Goal: Task Accomplishment & Management: Complete application form

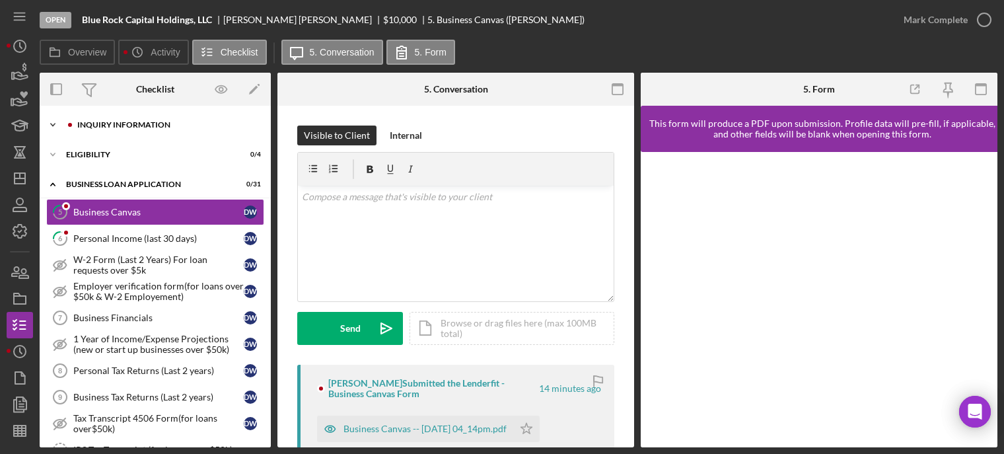
click at [122, 126] on div "INQUIRY INFORMATION" at bounding box center [165, 125] width 177 height 8
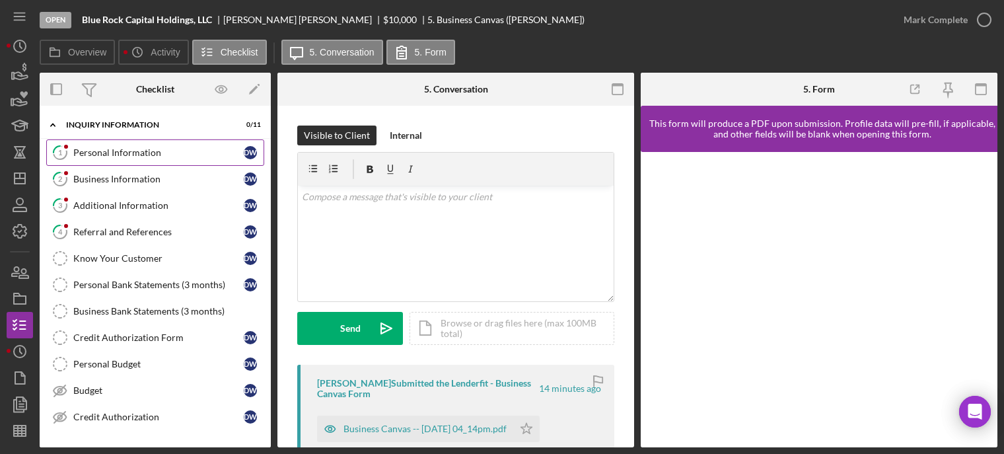
click at [114, 153] on div "Personal Information" at bounding box center [158, 152] width 170 height 11
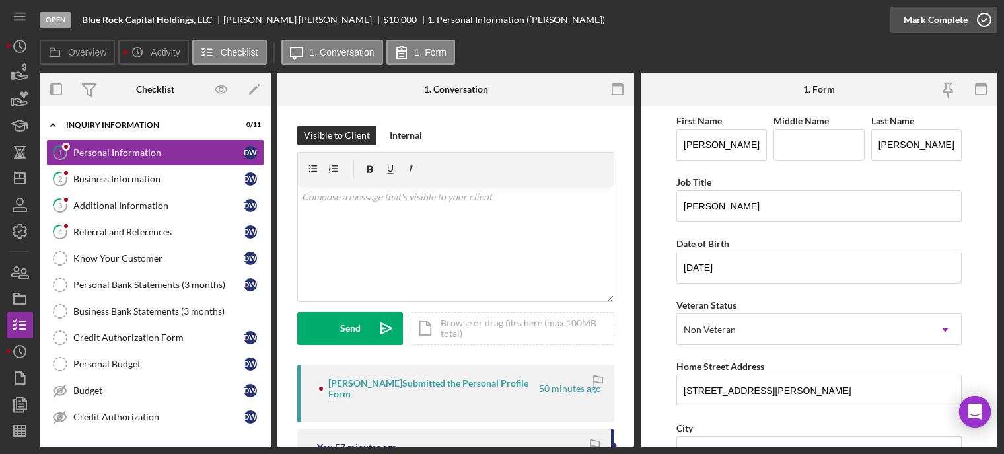
click at [985, 16] on icon "button" at bounding box center [984, 19] width 33 height 33
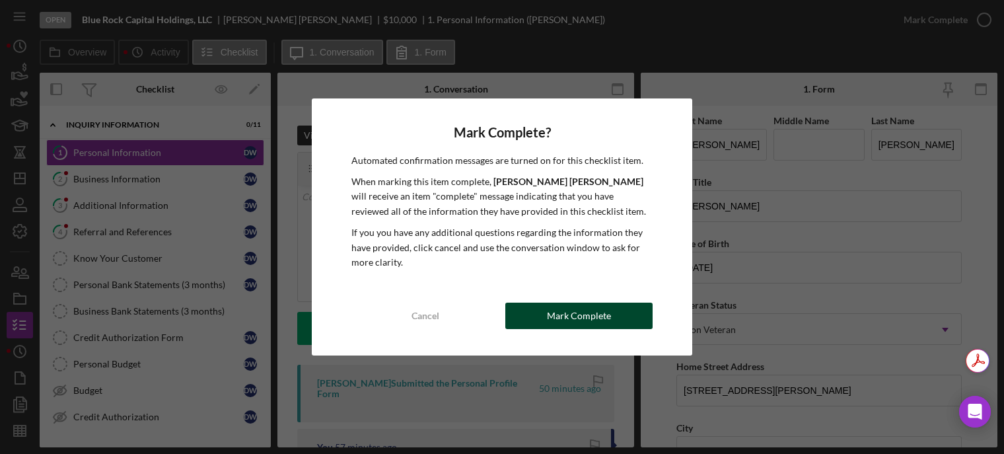
click at [532, 310] on button "Mark Complete" at bounding box center [579, 316] width 147 height 26
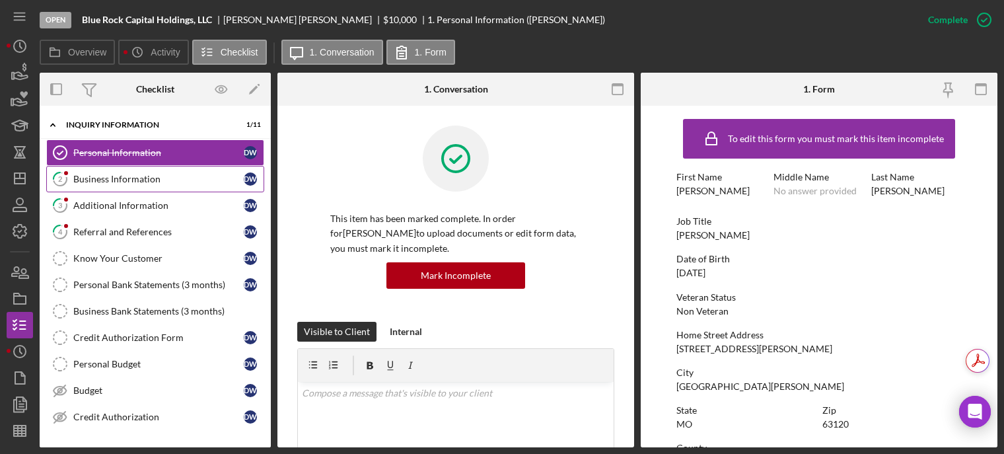
click at [135, 178] on div "Business Information" at bounding box center [158, 179] width 170 height 11
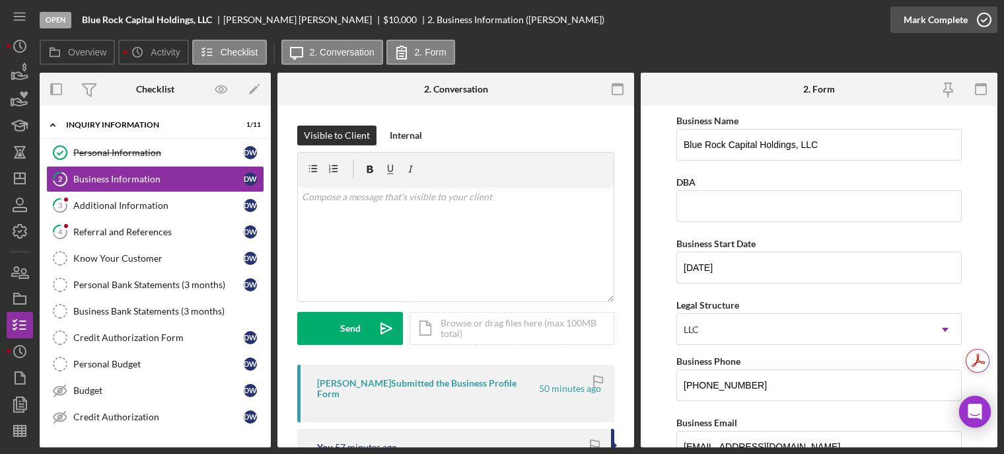
click at [987, 23] on icon "button" at bounding box center [984, 19] width 33 height 33
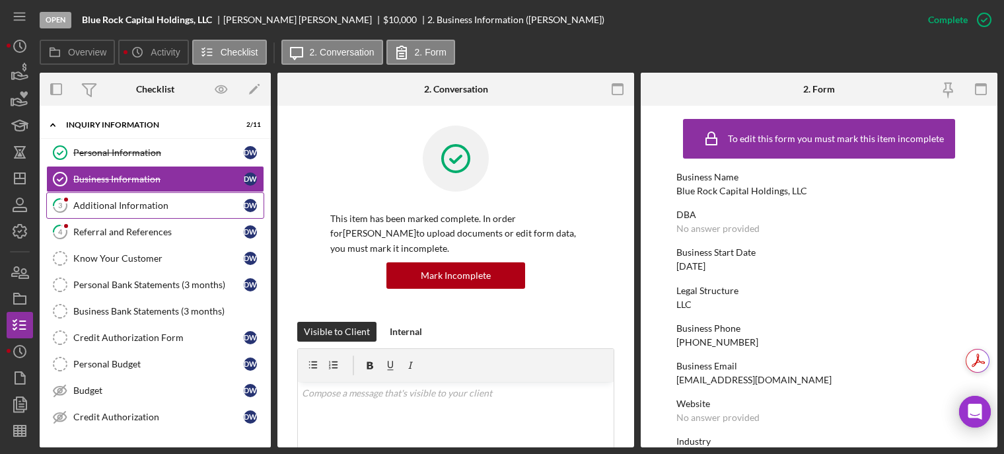
click at [102, 206] on div "Additional Information" at bounding box center [158, 205] width 170 height 11
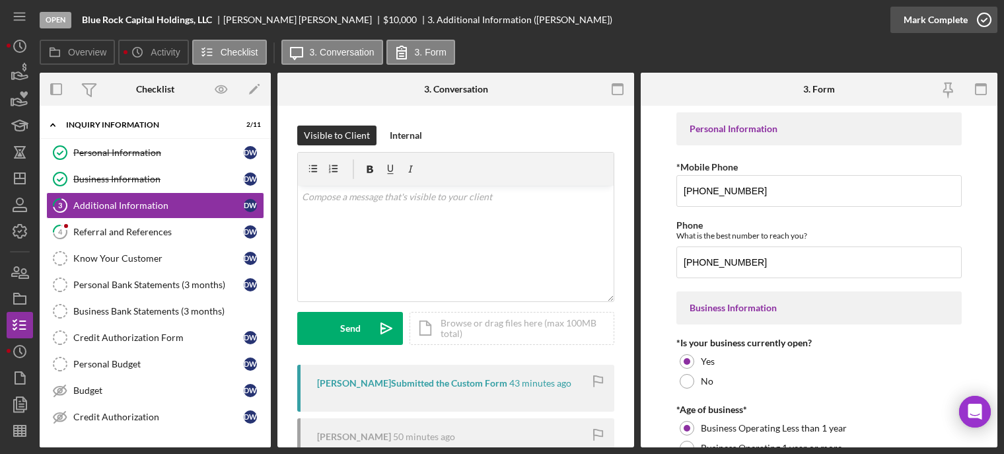
click at [985, 15] on icon "button" at bounding box center [984, 19] width 33 height 33
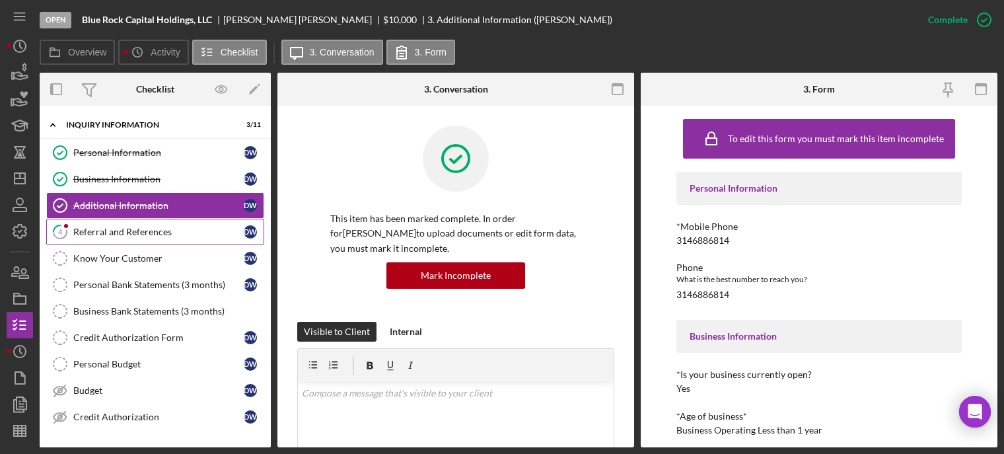
click at [90, 232] on div "Referral and References" at bounding box center [158, 232] width 170 height 11
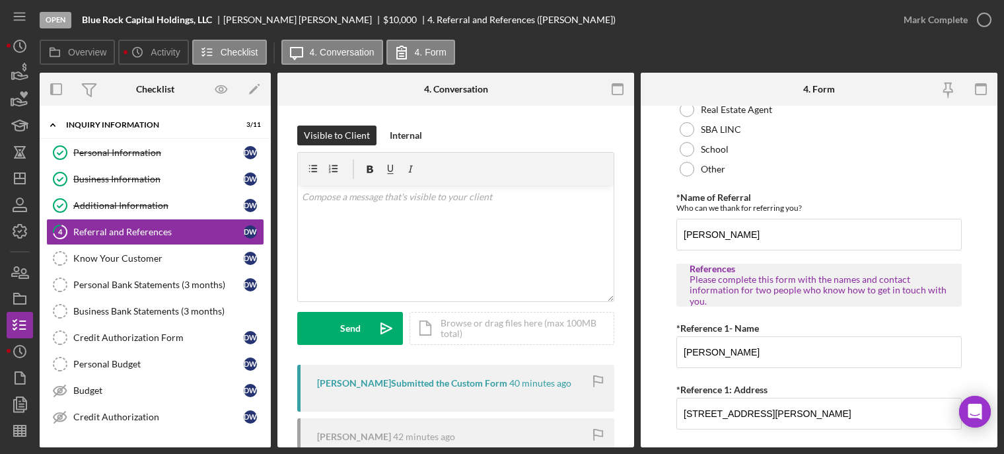
scroll to position [132, 0]
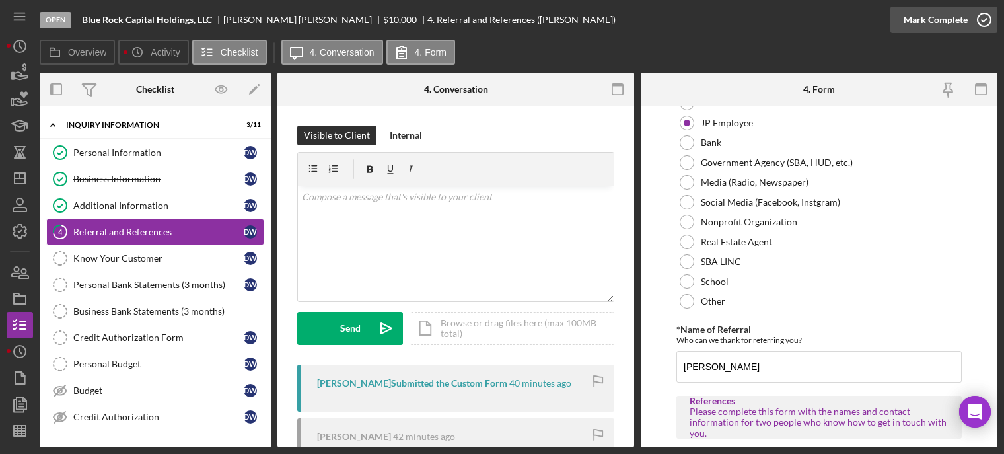
click at [989, 20] on icon "button" at bounding box center [984, 19] width 33 height 33
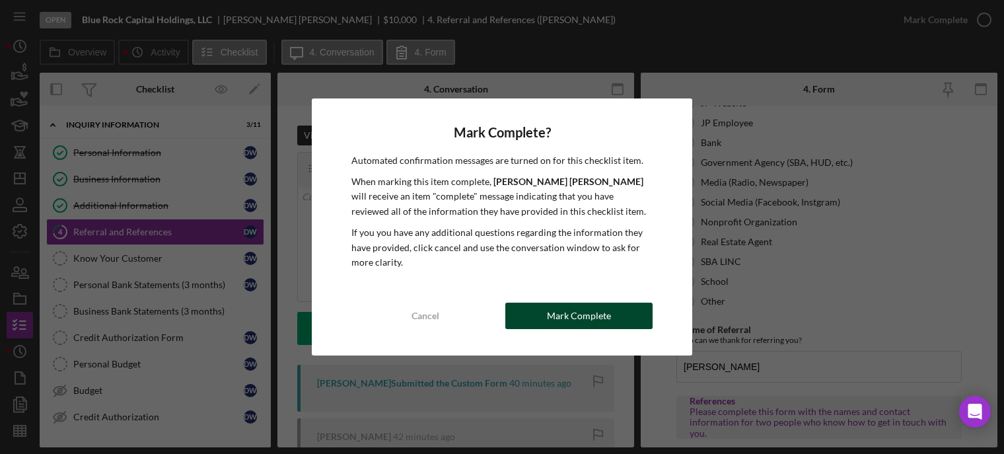
click at [574, 315] on div "Mark Complete" at bounding box center [579, 316] width 64 height 26
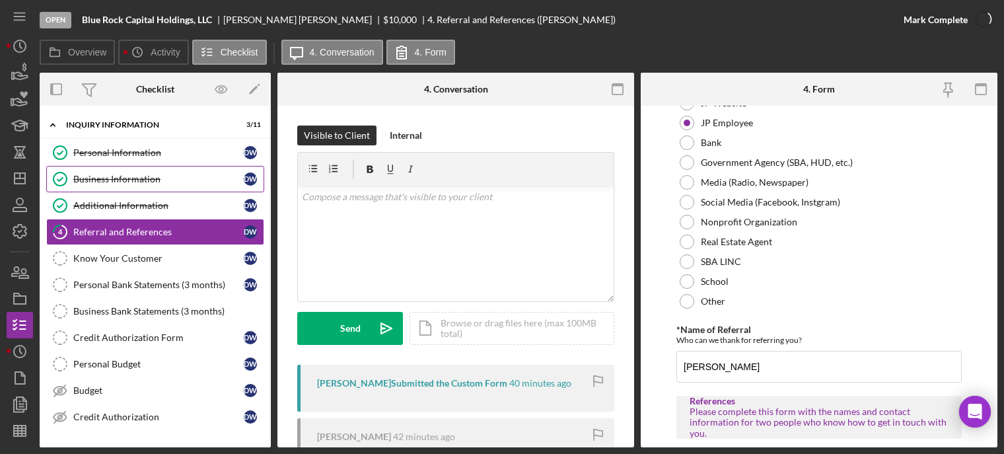
scroll to position [185, 0]
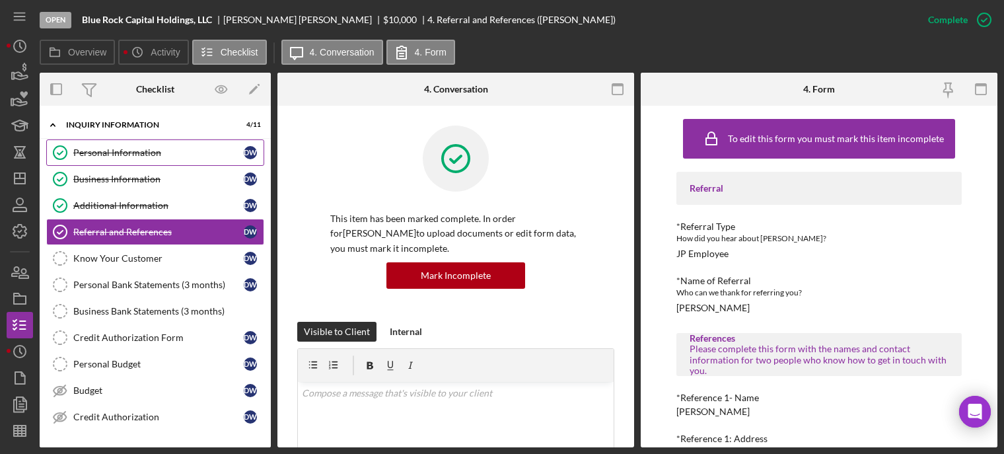
click at [106, 146] on link "Personal Information Personal Information D W" at bounding box center [155, 152] width 218 height 26
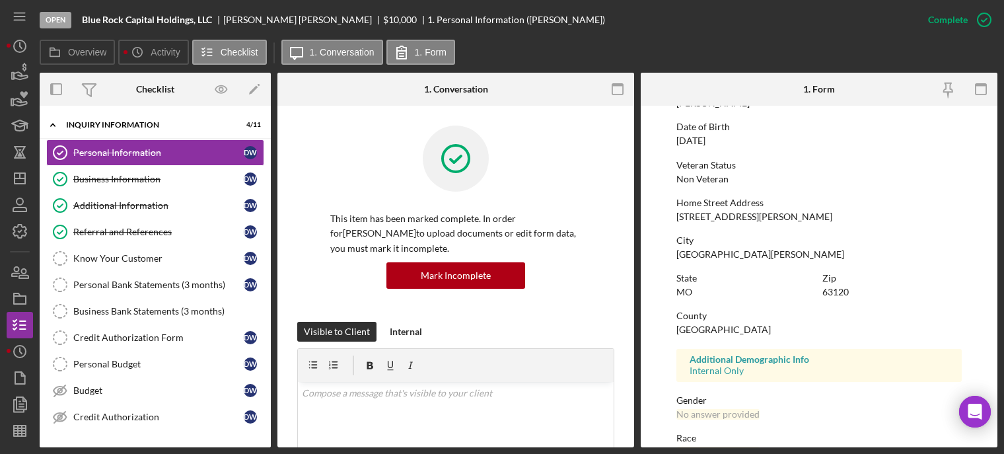
scroll to position [198, 0]
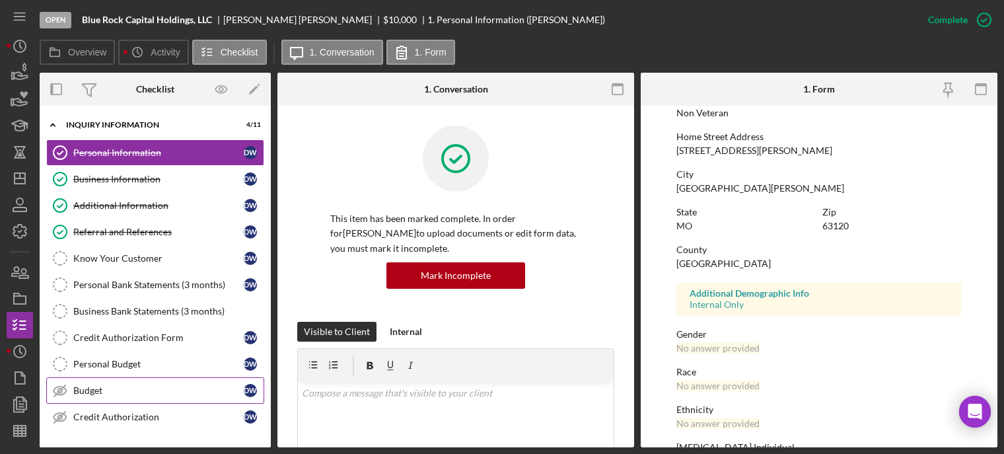
click at [100, 385] on div "Budget" at bounding box center [158, 390] width 170 height 11
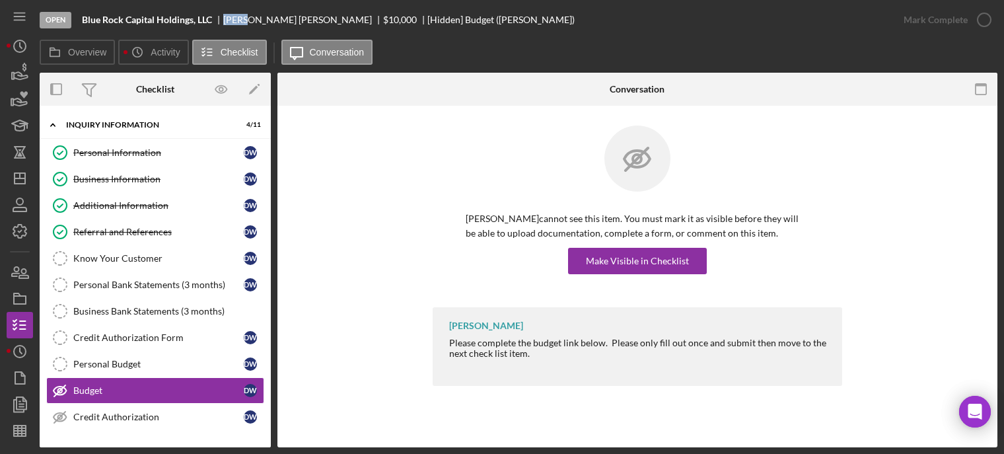
drag, startPoint x: 223, startPoint y: 16, endPoint x: 248, endPoint y: 20, distance: 25.5
click at [248, 20] on div "Blue Rock Capital Holdings, LLC Douglas Williams $10,000 $10,000 [Hidden] Budge…" at bounding box center [328, 20] width 493 height 11
click at [613, 260] on div "Make Visible in Checklist" at bounding box center [637, 261] width 103 height 26
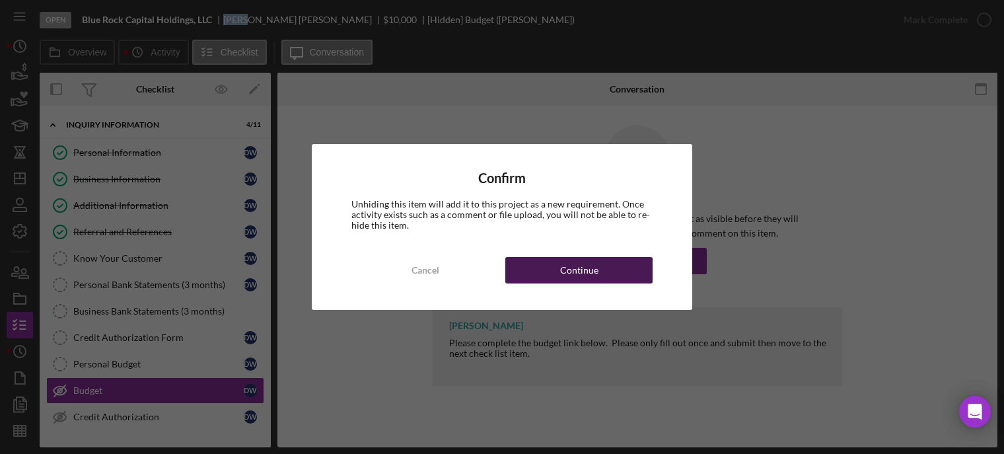
click at [599, 269] on button "Continue" at bounding box center [579, 270] width 147 height 26
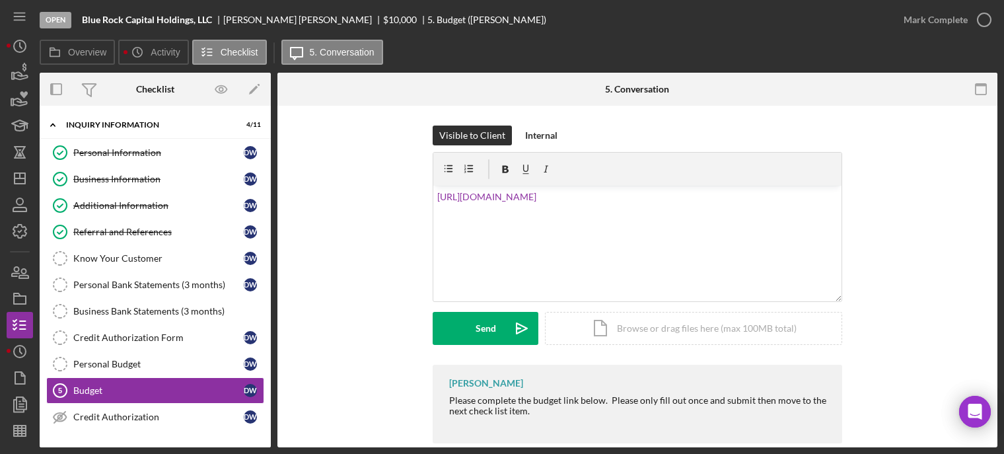
drag, startPoint x: 443, startPoint y: 395, endPoint x: 604, endPoint y: 406, distance: 161.0
click at [604, 406] on div "Franchot Cunningham Please complete the budget link below. Please only fill out…" at bounding box center [638, 404] width 410 height 79
click at [595, 416] on div at bounding box center [639, 421] width 380 height 11
drag, startPoint x: 445, startPoint y: 396, endPoint x: 605, endPoint y: 404, distance: 160.1
click at [605, 404] on div "Franchot Cunningham Please complete the budget link below. Please only fill out…" at bounding box center [638, 404] width 410 height 79
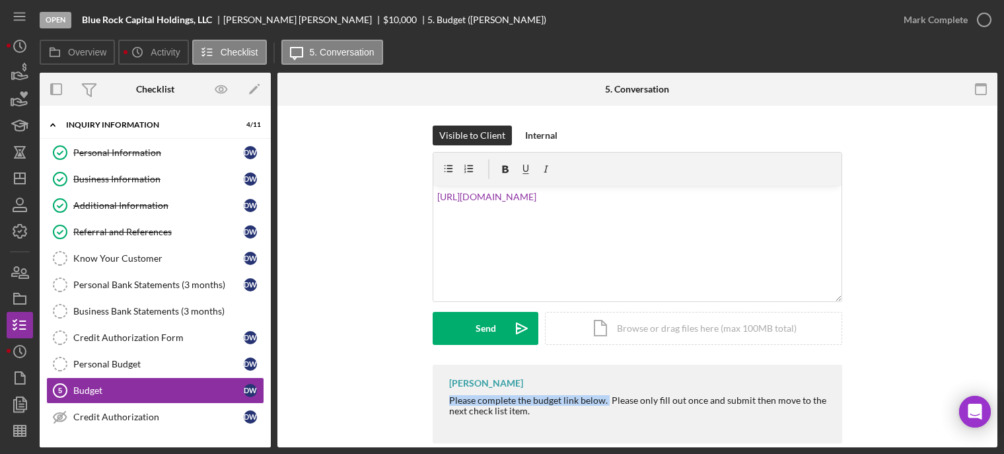
copy div "Please complete the budget link below."
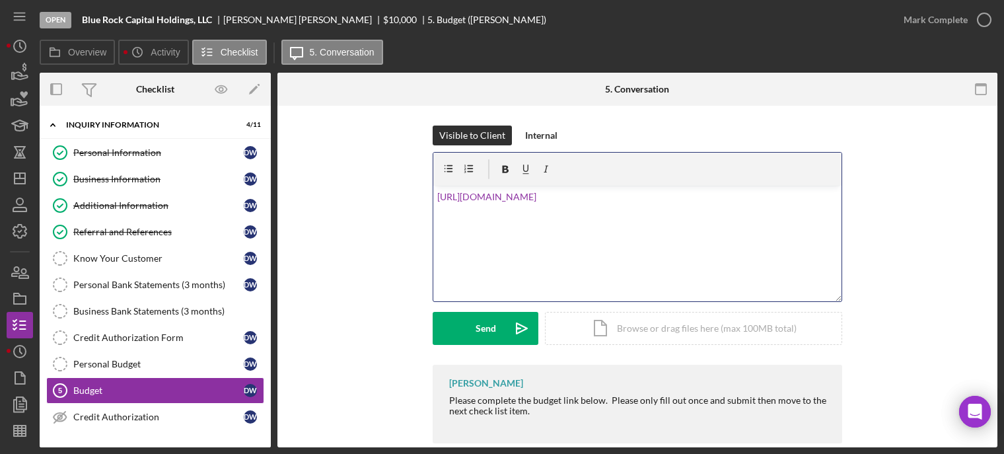
click at [433, 194] on div "v Color teal Color pink Remove color Add row above Add row below Add column bef…" at bounding box center [637, 244] width 408 height 116
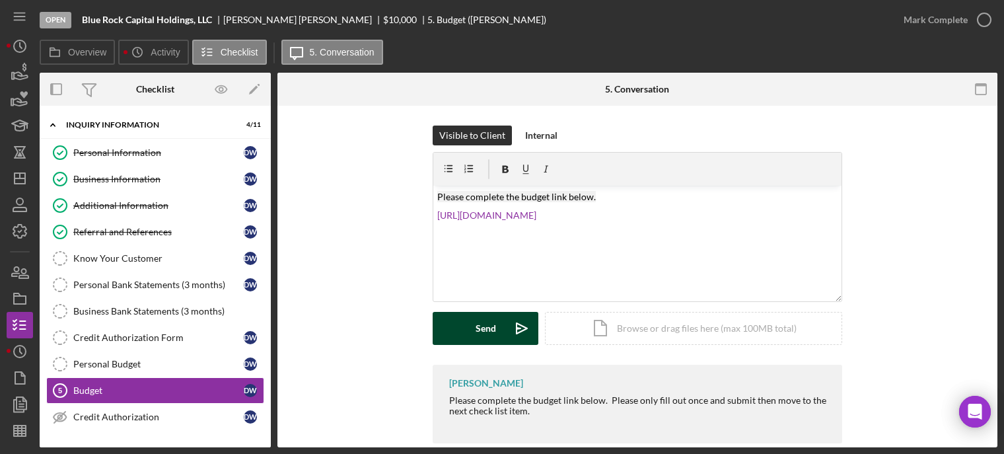
click at [457, 325] on button "Send Icon/icon-invite-send" at bounding box center [486, 328] width 106 height 33
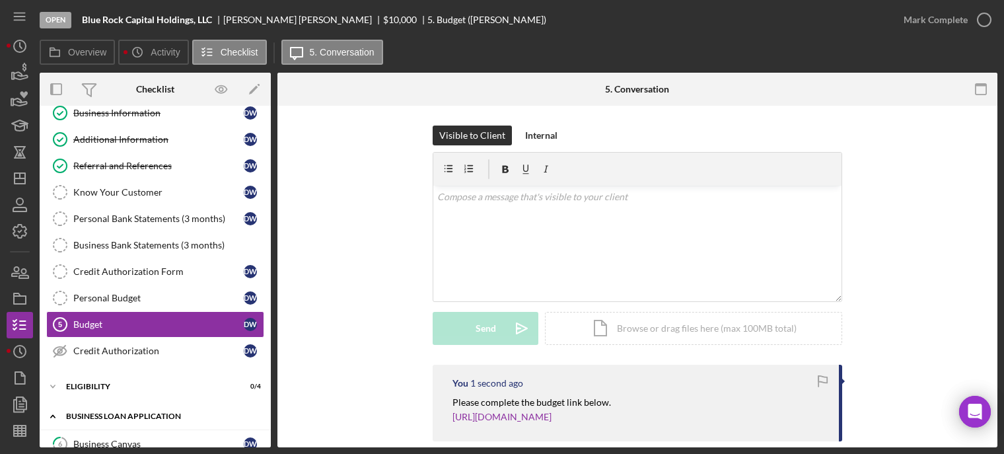
scroll to position [132, 0]
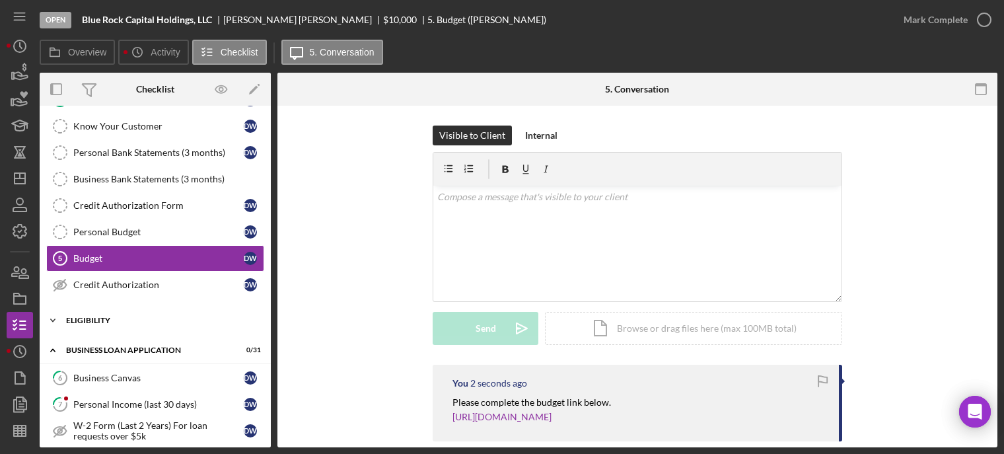
click at [101, 326] on div "Icon/Expander ELIGIBILITY 0 / 4" at bounding box center [155, 320] width 231 height 26
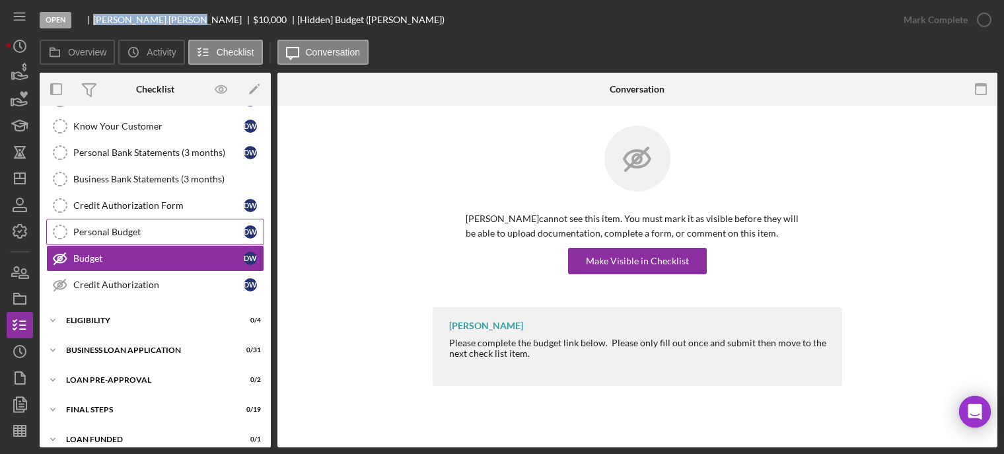
scroll to position [141, 0]
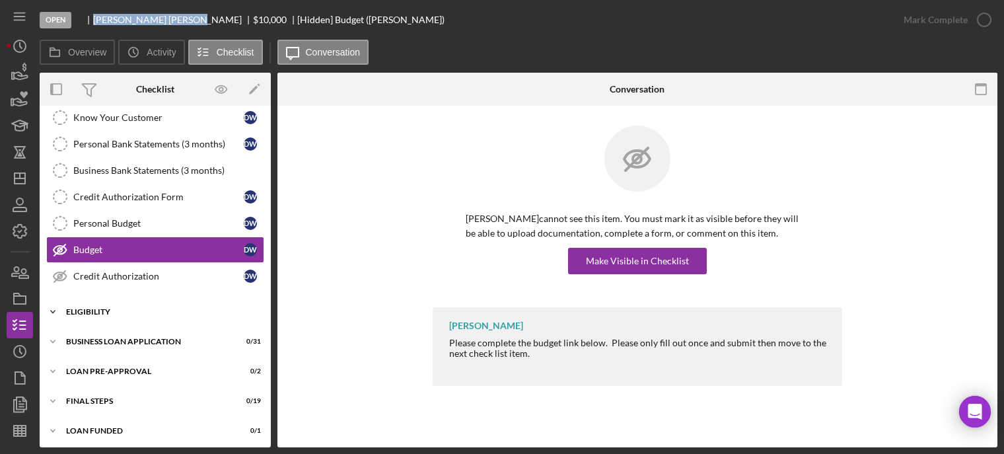
click at [108, 315] on div "Icon/Expander ELIGIBILITY 0 / 4" at bounding box center [155, 312] width 231 height 26
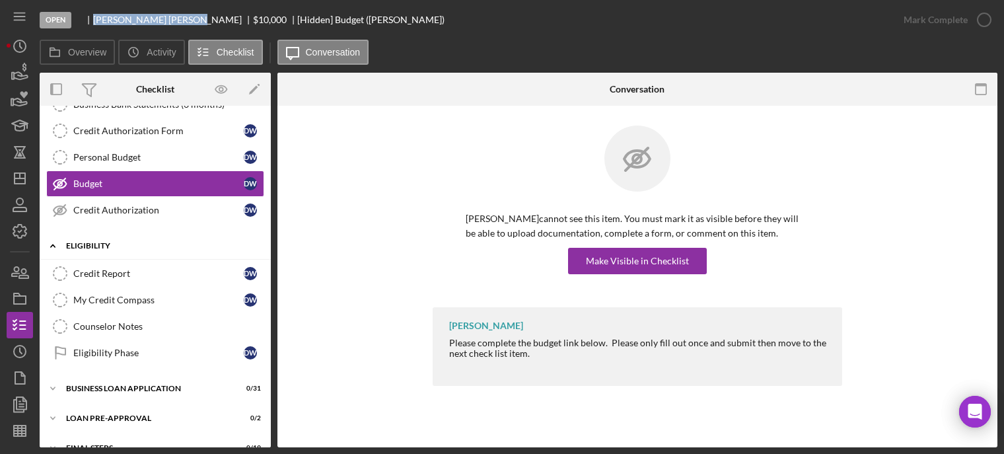
scroll to position [253, 0]
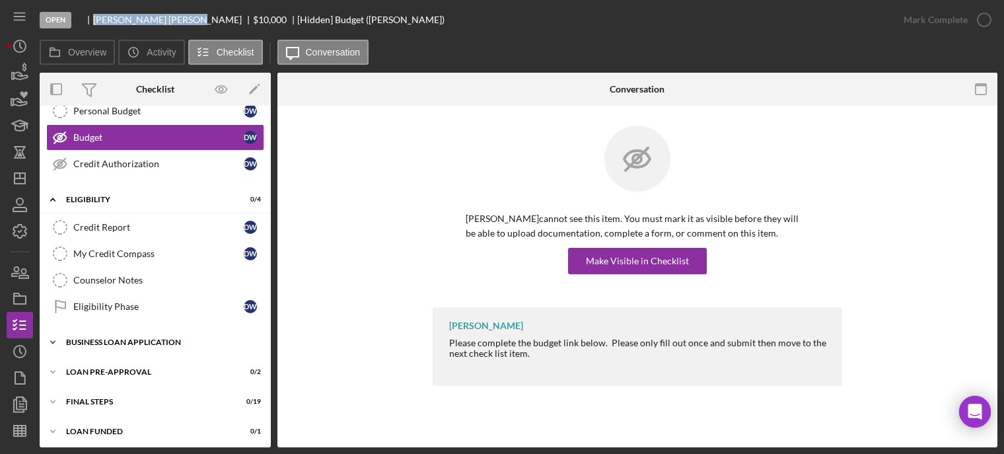
click at [97, 338] on div "BUSINESS LOAN APPLICATION" at bounding box center [160, 342] width 188 height 8
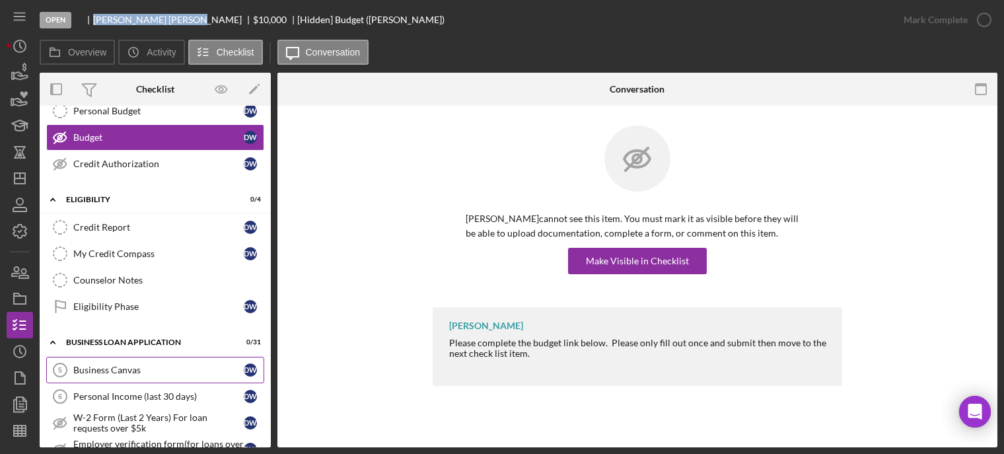
click at [97, 367] on div "Business Canvas" at bounding box center [158, 370] width 170 height 11
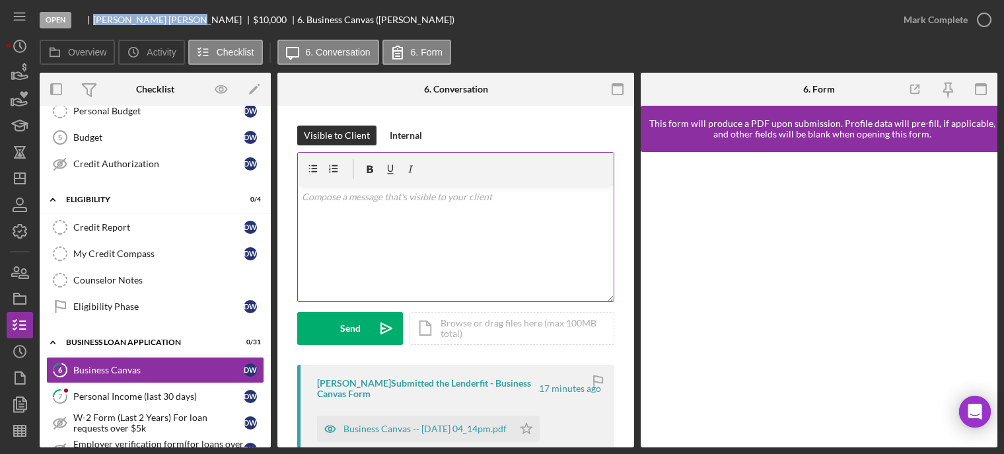
scroll to position [132, 0]
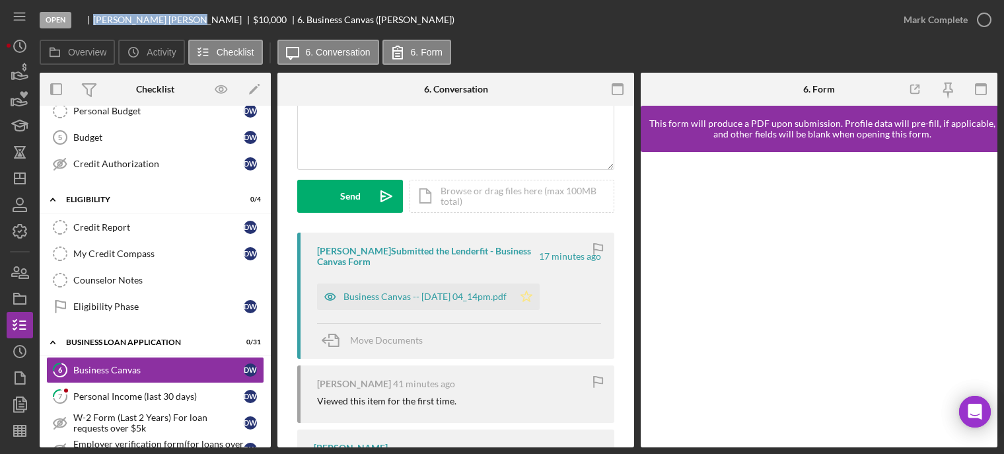
click at [540, 301] on icon "Icon/Star" at bounding box center [526, 296] width 26 height 26
click at [984, 18] on icon "button" at bounding box center [984, 19] width 33 height 33
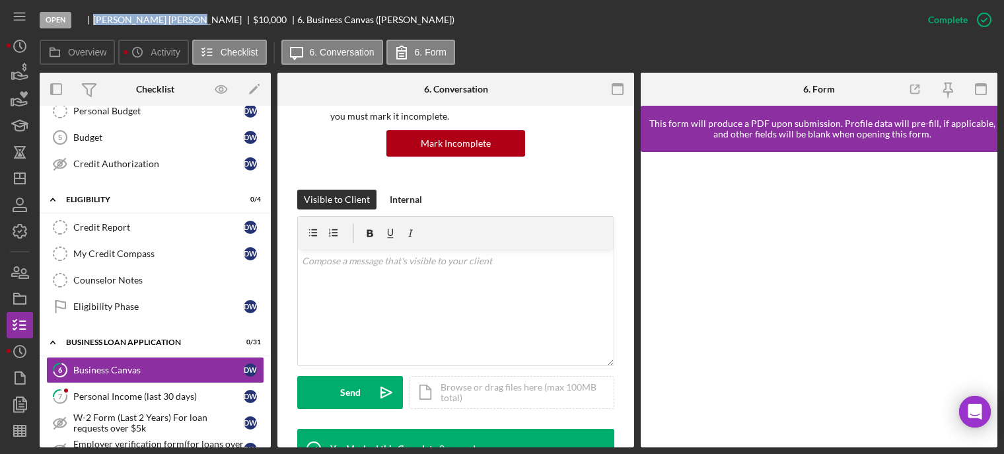
scroll to position [328, 0]
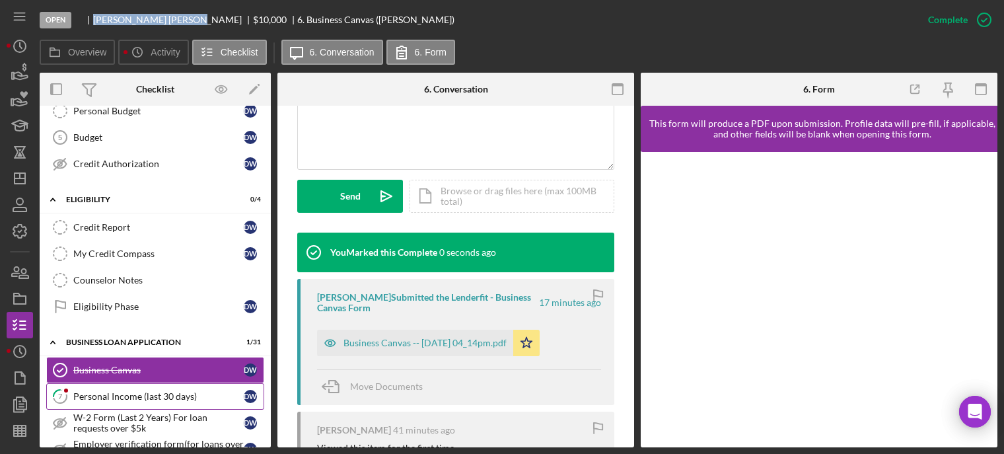
click at [105, 391] on div "Personal Income (last 30 days)" at bounding box center [158, 396] width 170 height 11
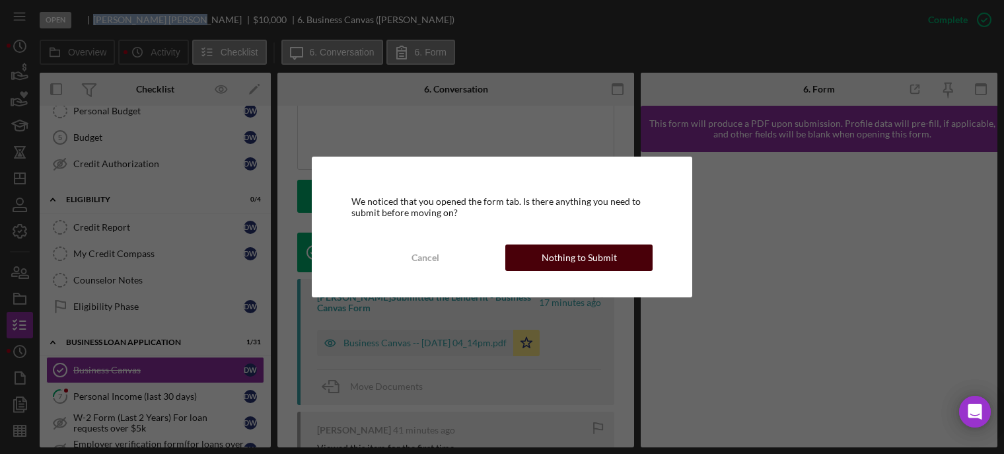
click at [548, 254] on div "Nothing to Submit" at bounding box center [579, 258] width 75 height 26
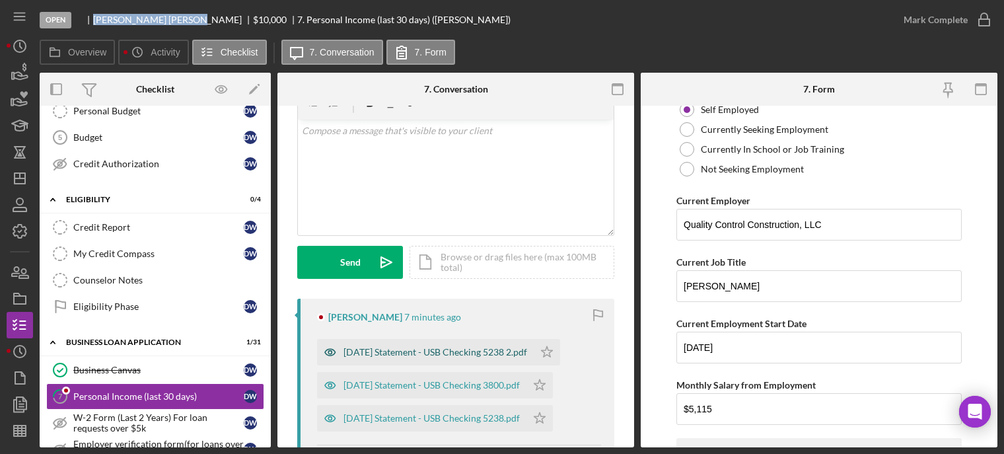
scroll to position [132, 0]
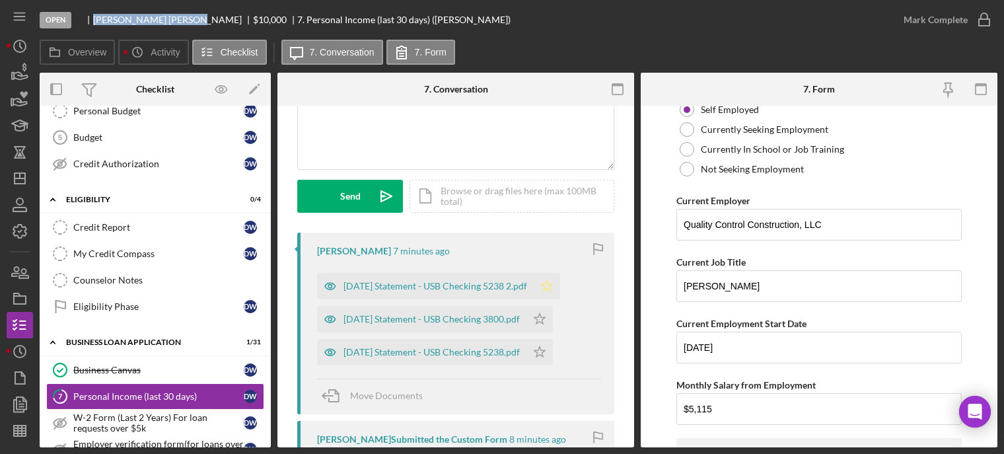
click at [560, 280] on icon "Icon/Star" at bounding box center [547, 286] width 26 height 26
click at [553, 318] on icon "Icon/Star" at bounding box center [540, 319] width 26 height 26
click at [553, 349] on icon "Icon/Star" at bounding box center [540, 352] width 26 height 26
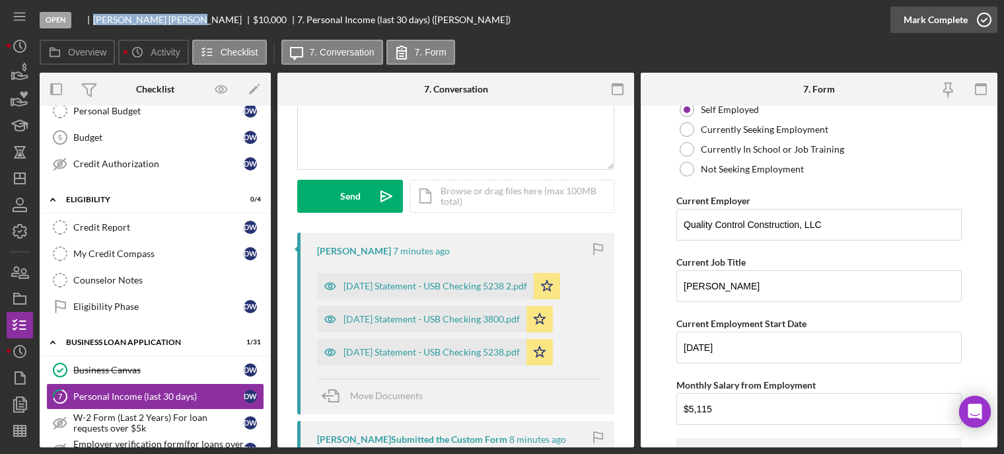
click at [981, 19] on icon "button" at bounding box center [984, 19] width 33 height 33
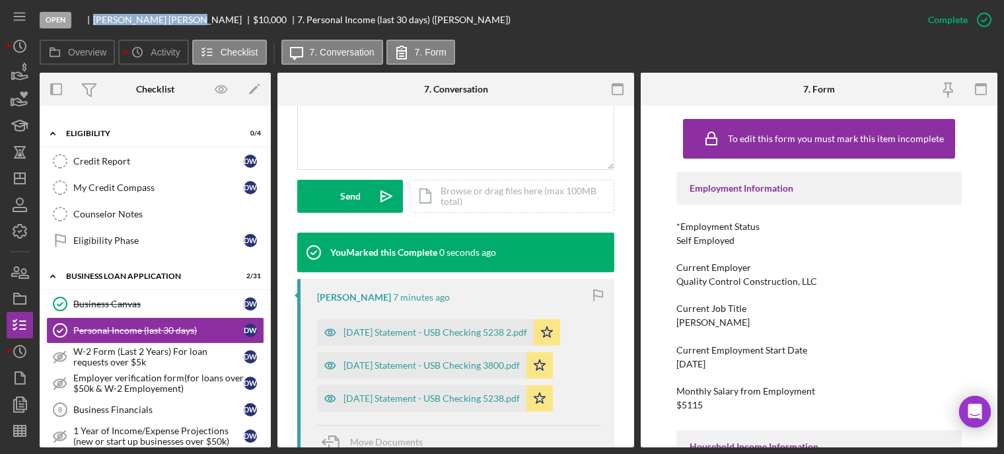
scroll to position [451, 0]
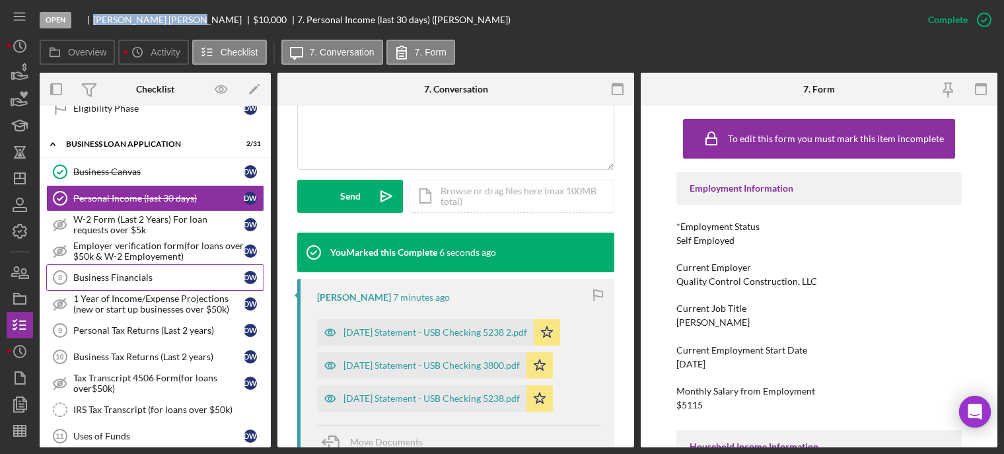
click at [141, 272] on div "Business Financials" at bounding box center [158, 277] width 170 height 11
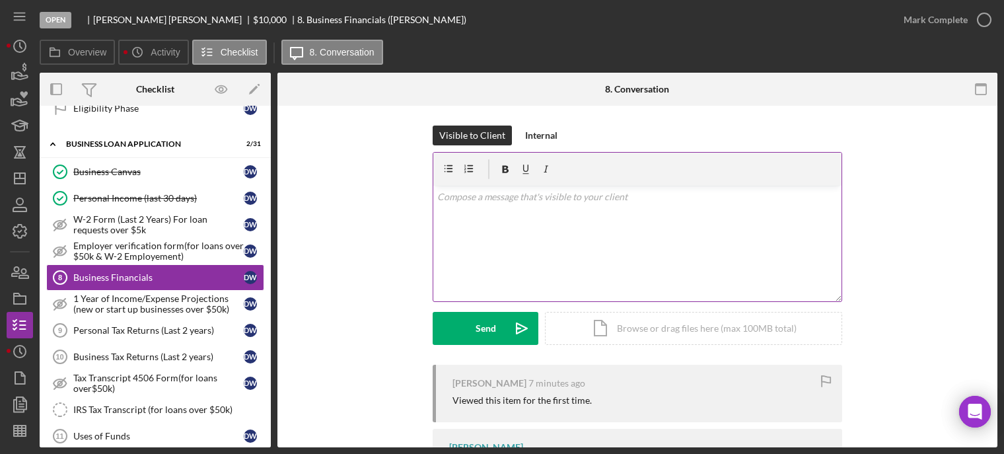
click at [461, 230] on div "v Color teal Color pink Remove color Add row above Add row below Add column bef…" at bounding box center [637, 244] width 408 height 116
click at [463, 336] on button "Send Icon/icon-invite-send" at bounding box center [486, 328] width 106 height 33
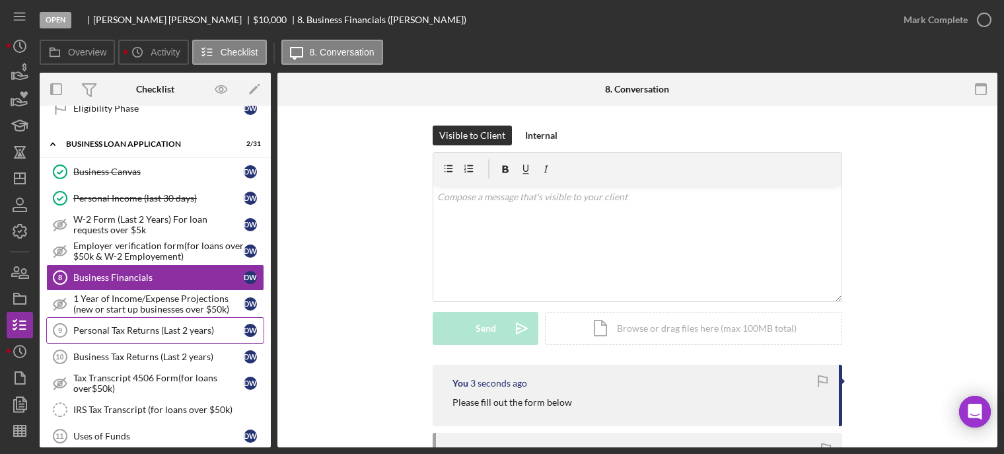
click at [109, 325] on div "Personal Tax Returns (Last 2 years)" at bounding box center [158, 330] width 170 height 11
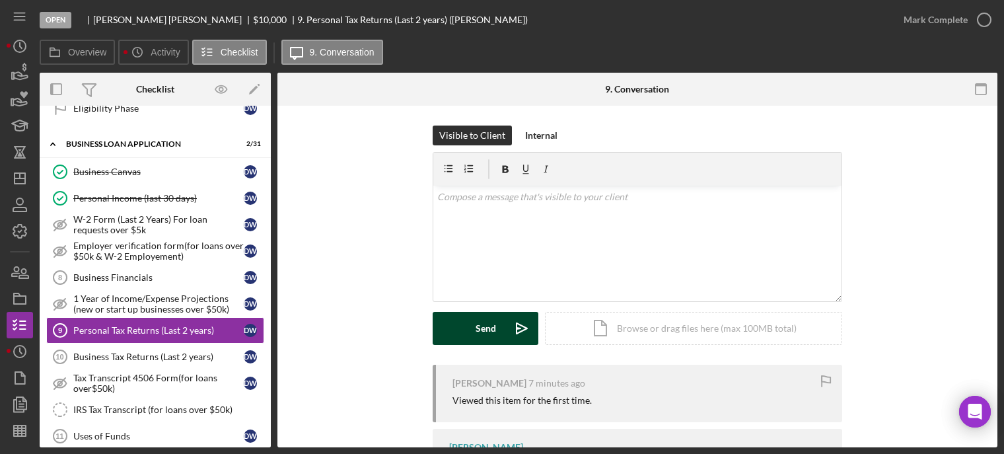
scroll to position [73, 0]
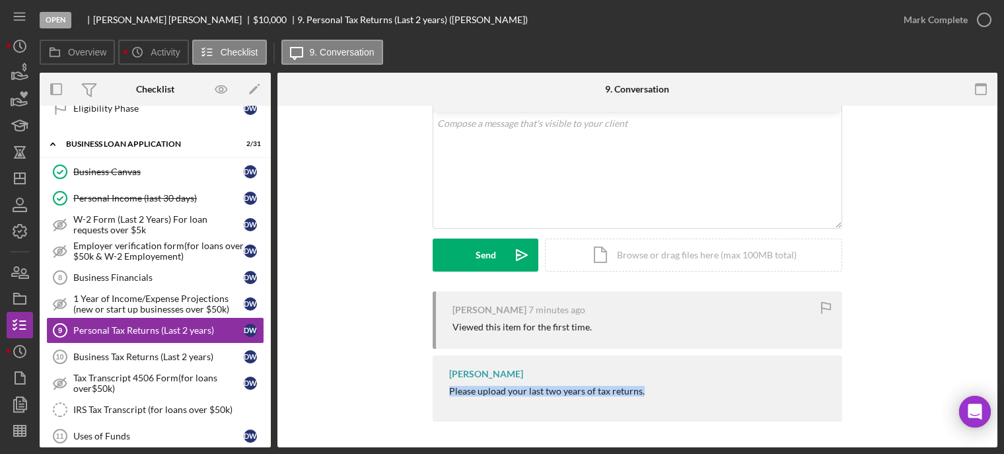
drag, startPoint x: 435, startPoint y: 391, endPoint x: 661, endPoint y: 395, distance: 225.4
click at [660, 395] on div "[PERSON_NAME] Please upload your last two years of tax returns." at bounding box center [638, 389] width 410 height 66
copy div "Please upload your last two years of tax returns."
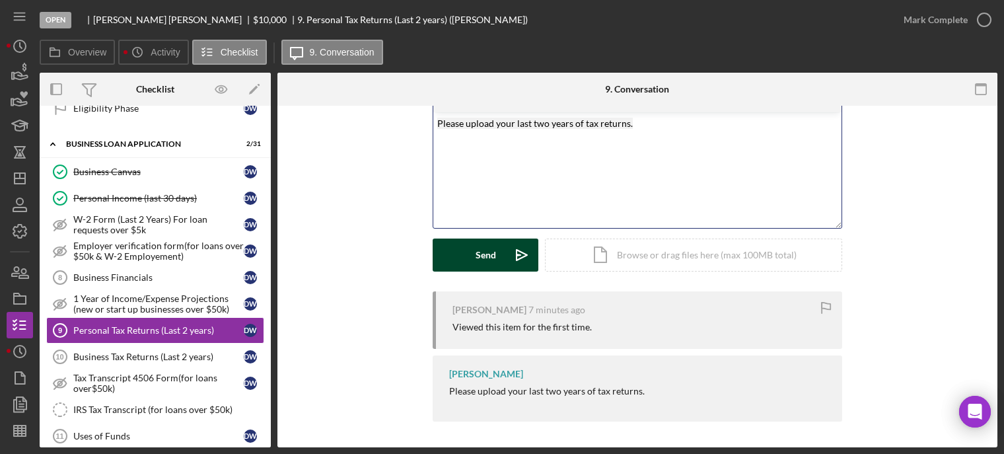
click at [482, 253] on div "Send" at bounding box center [486, 255] width 20 height 33
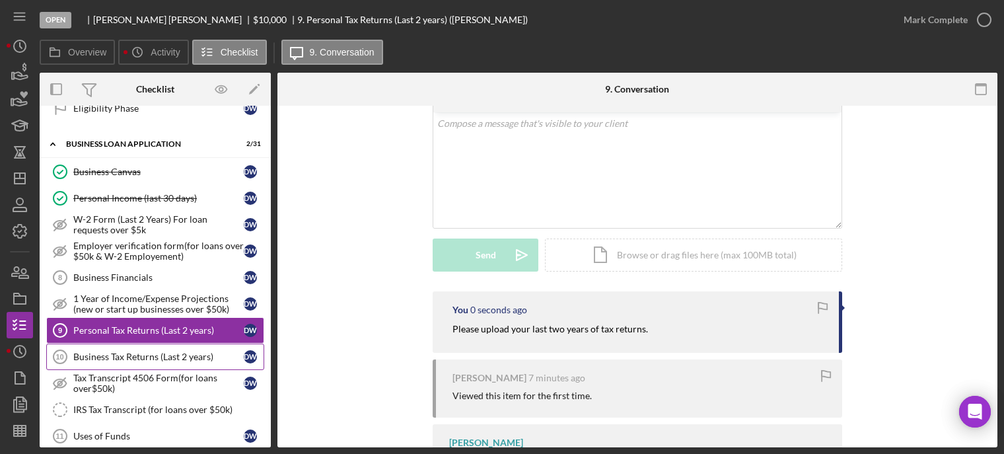
click at [86, 352] on div "Business Tax Returns (Last 2 years)" at bounding box center [158, 357] width 170 height 11
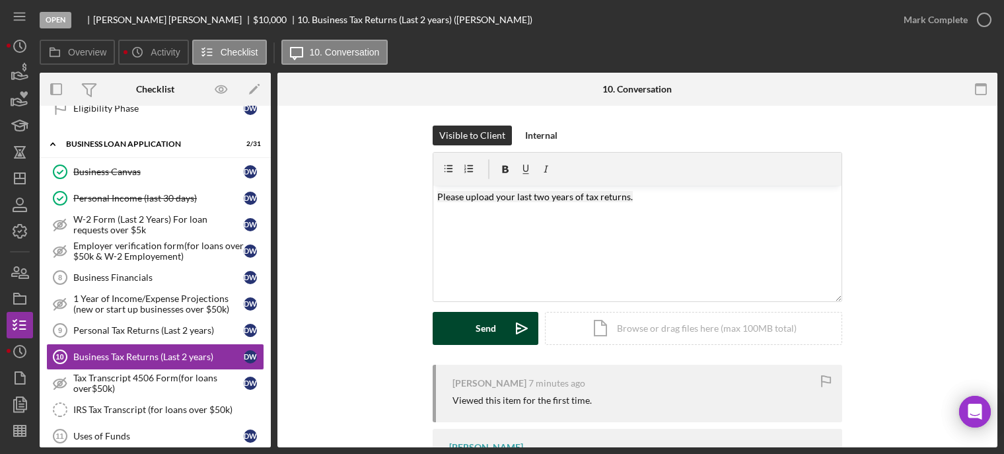
click at [484, 326] on div "Send" at bounding box center [486, 328] width 20 height 33
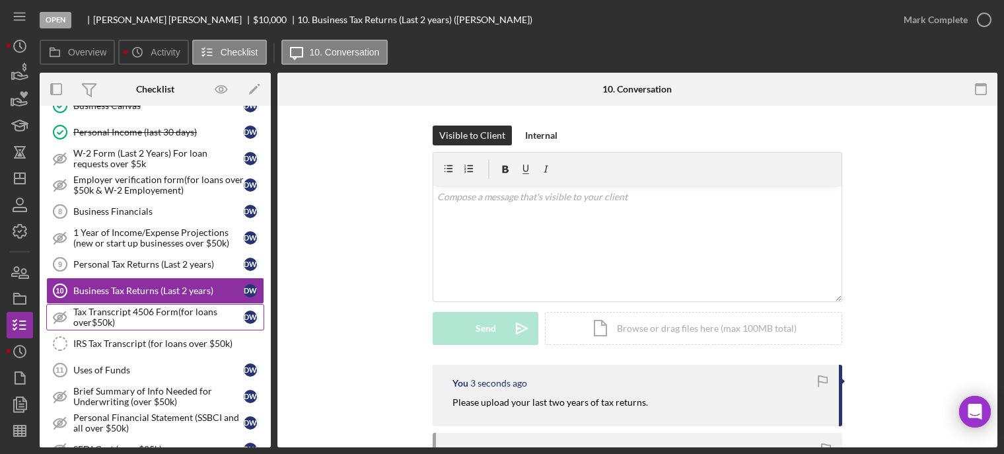
scroll to position [584, 0]
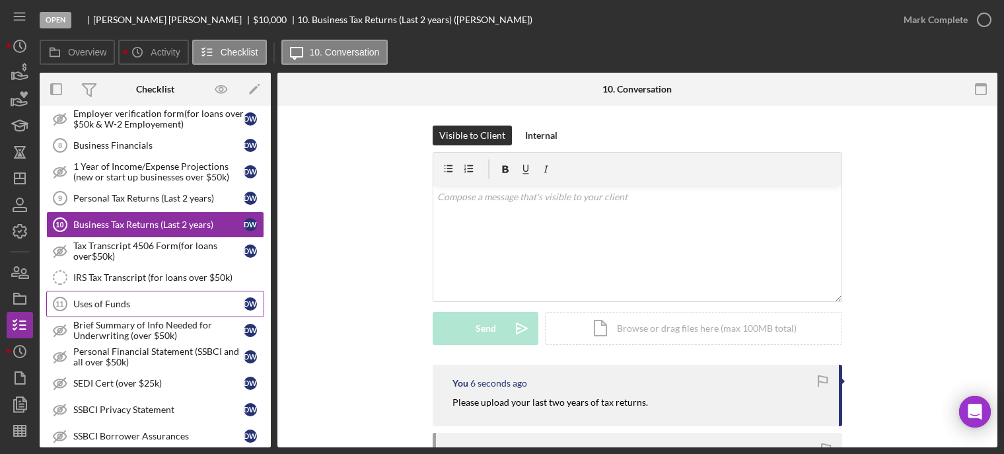
click at [110, 299] on div "Uses of Funds" at bounding box center [158, 304] width 170 height 11
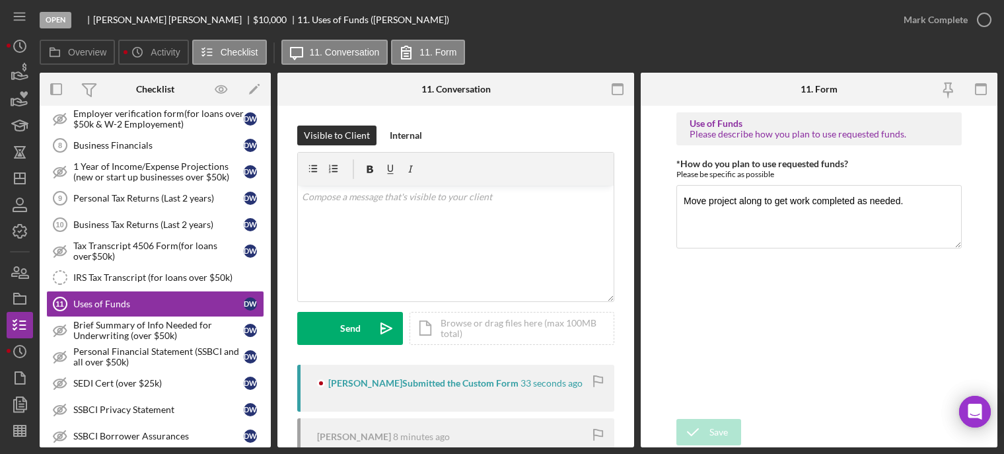
scroll to position [66, 0]
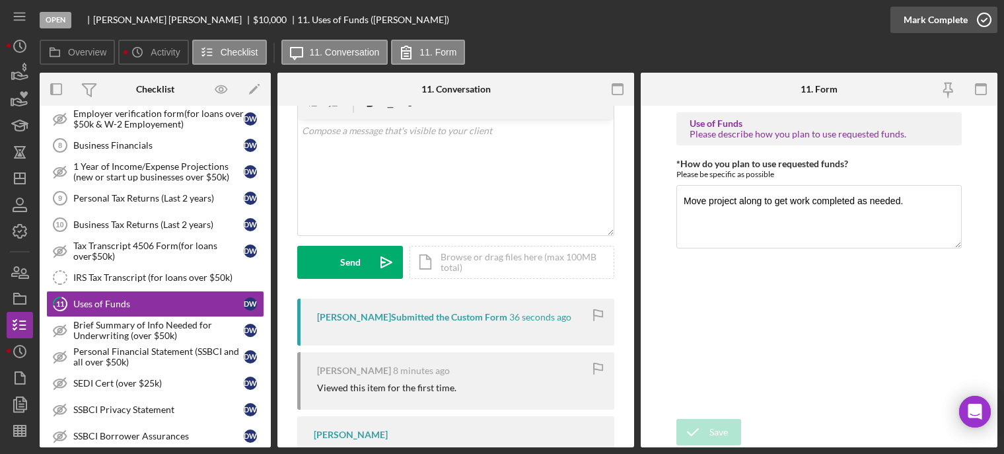
click at [983, 20] on icon "button" at bounding box center [984, 19] width 33 height 33
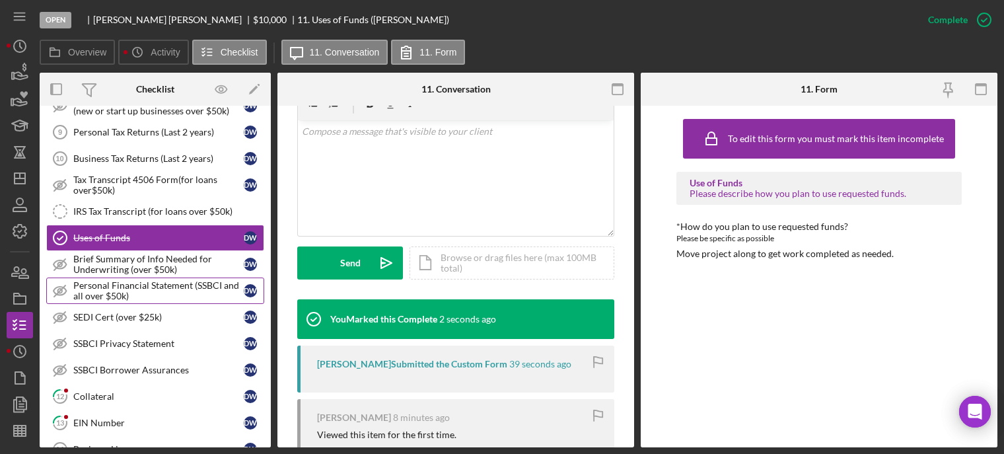
scroll to position [716, 0]
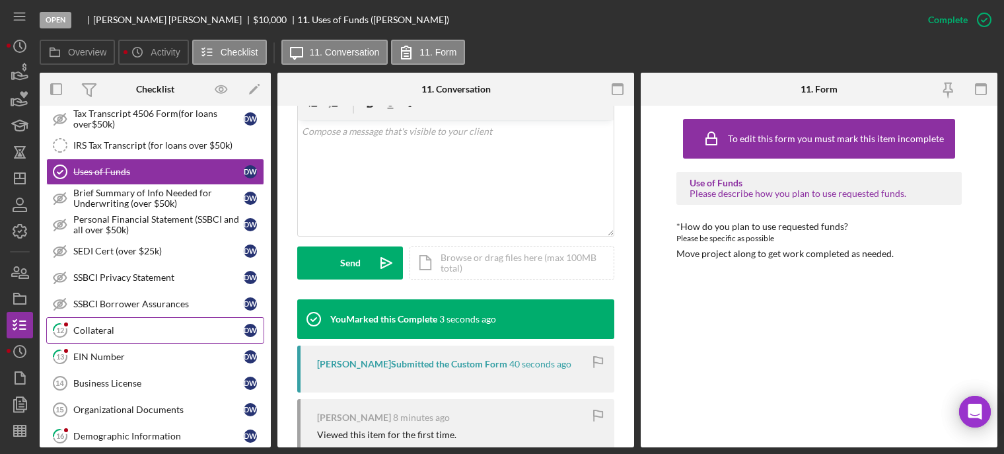
click at [96, 325] on div "Collateral" at bounding box center [158, 330] width 170 height 11
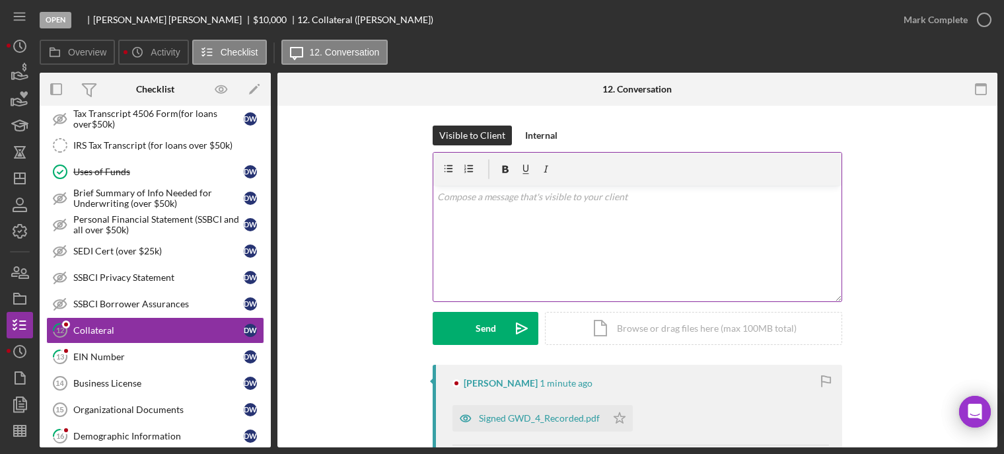
scroll to position [132, 0]
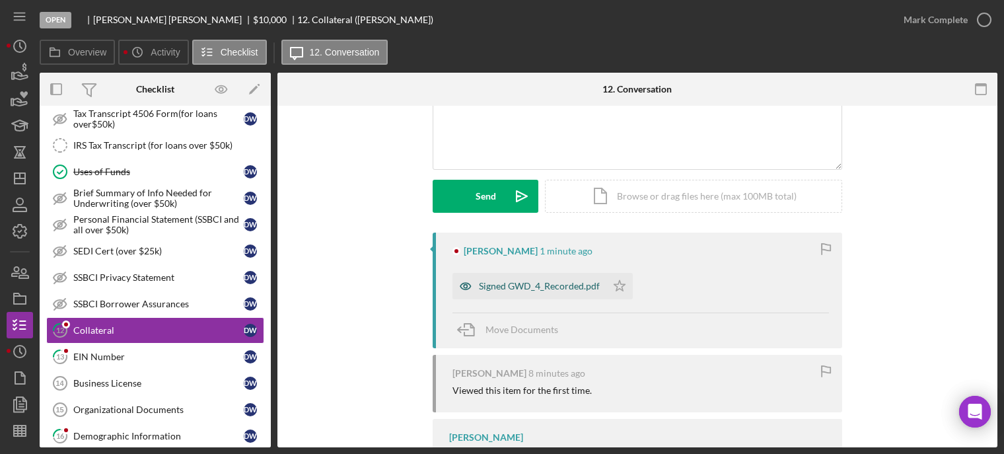
click at [510, 286] on div "Signed GWD_4_Recorded.pdf" at bounding box center [539, 286] width 121 height 11
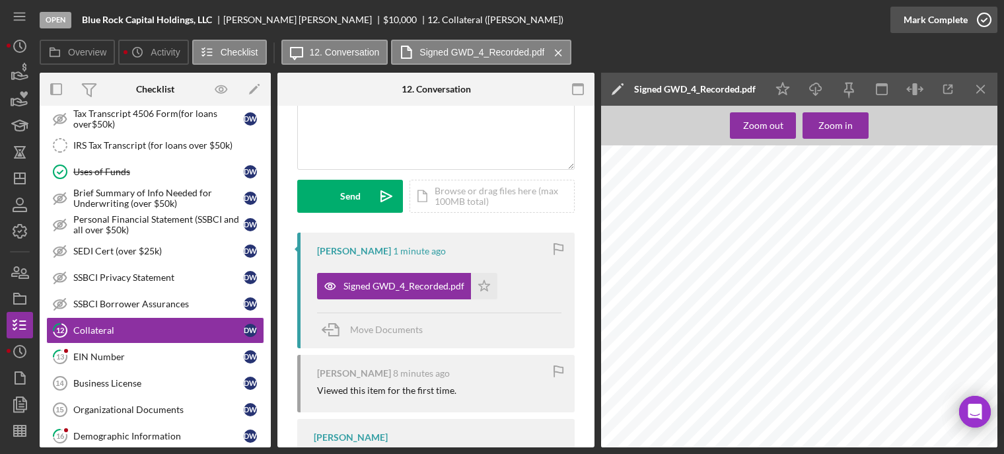
click at [984, 17] on icon "button" at bounding box center [984, 19] width 33 height 33
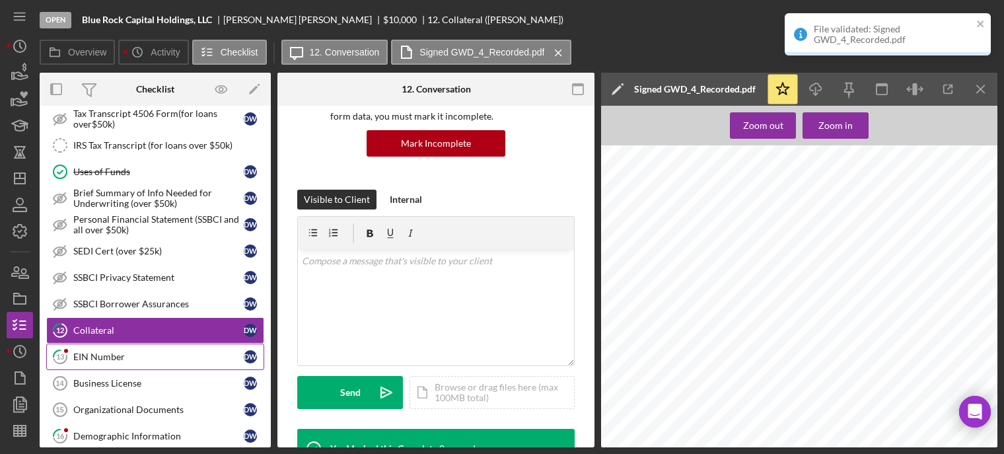
scroll to position [328, 0]
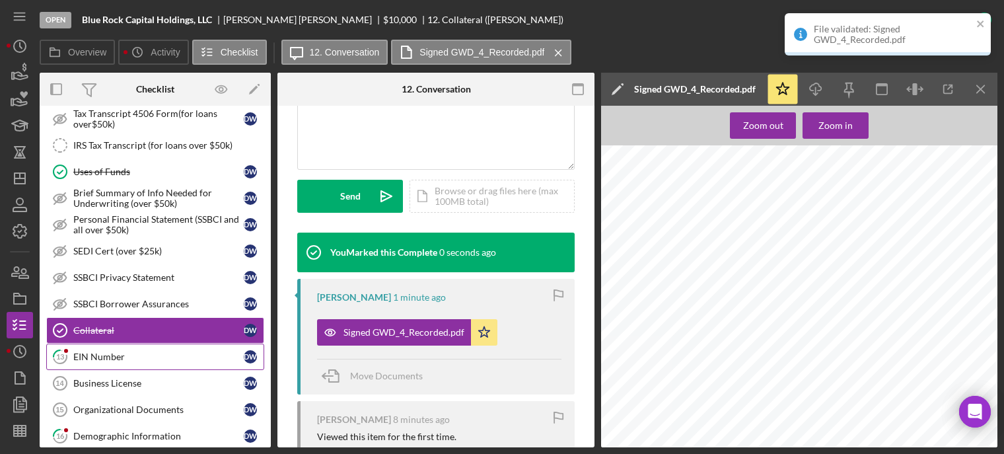
click at [108, 352] on div "EIN Number" at bounding box center [158, 357] width 170 height 11
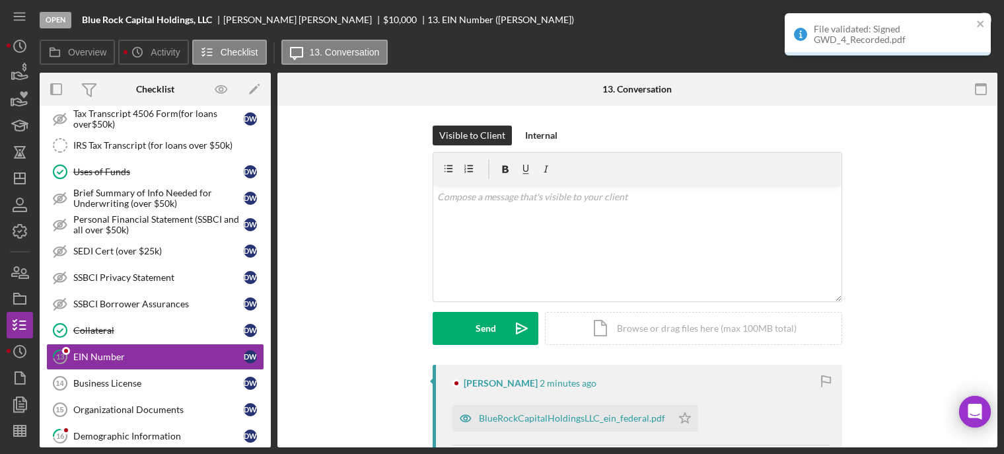
scroll to position [66, 0]
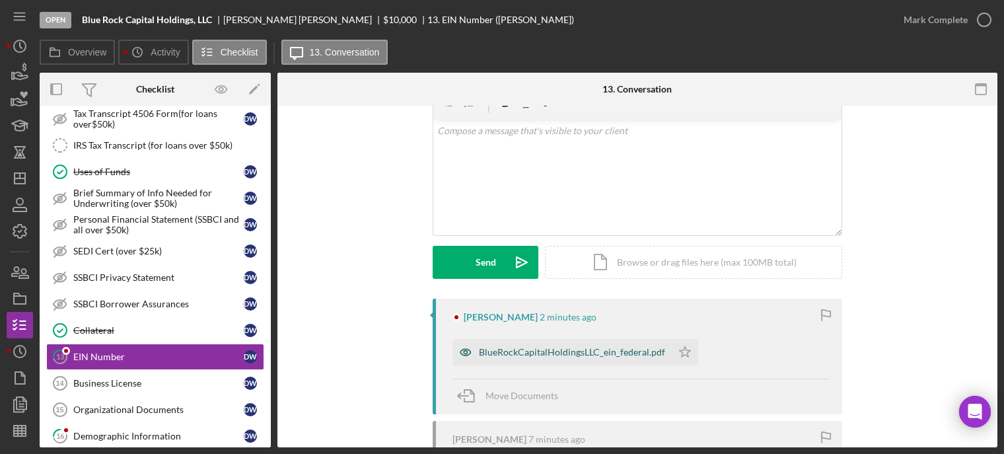
click at [539, 351] on div "BlueRockCapitalHoldingsLLC_ein_federal.pdf" at bounding box center [572, 352] width 186 height 11
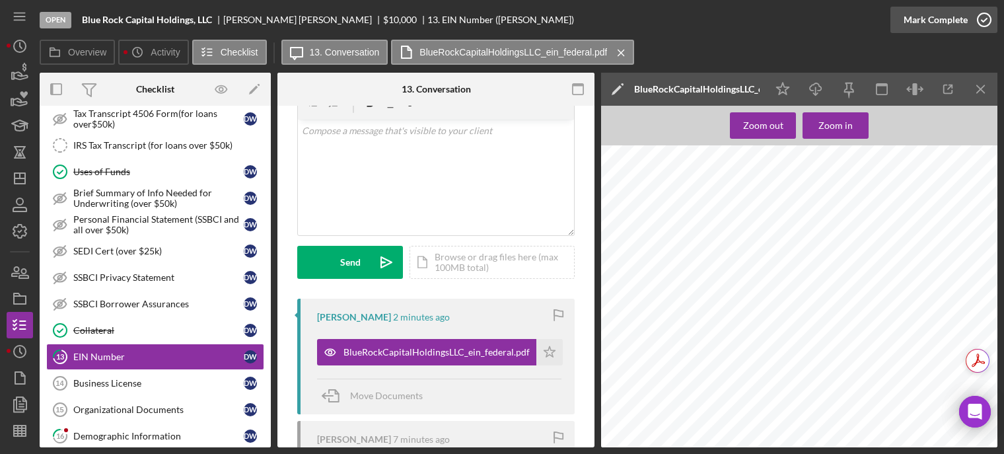
click at [985, 17] on icon "button" at bounding box center [984, 19] width 33 height 33
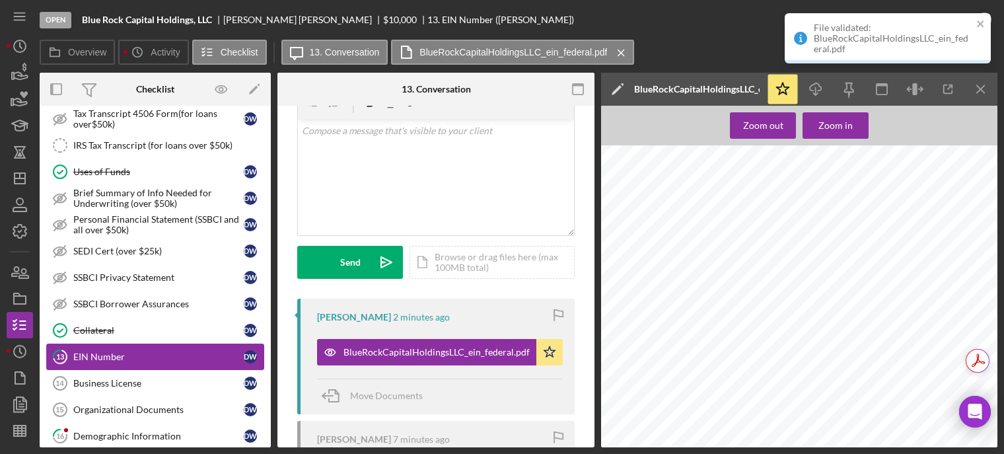
scroll to position [262, 0]
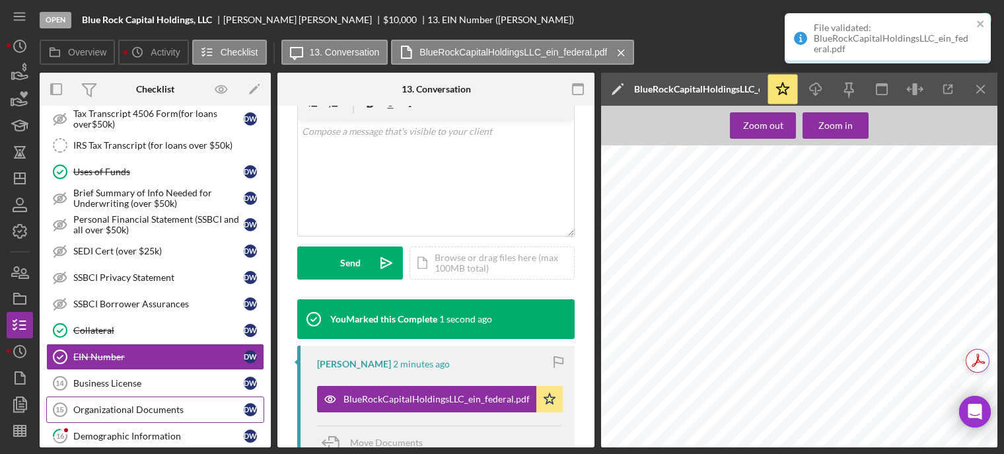
click at [80, 404] on div "Organizational Documents" at bounding box center [158, 409] width 170 height 11
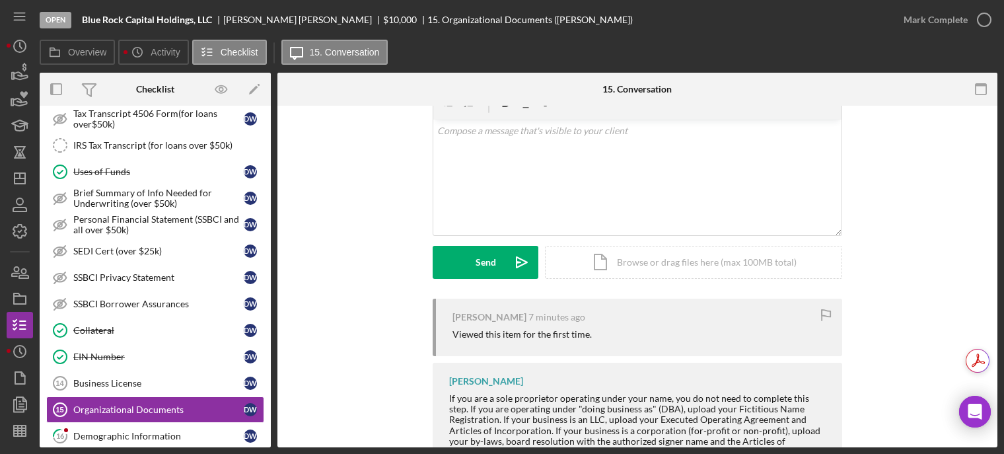
scroll to position [118, 0]
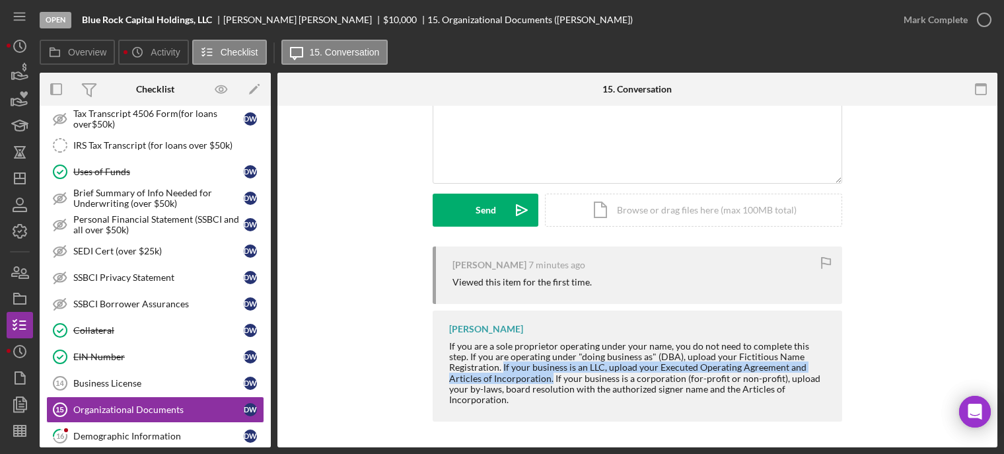
drag, startPoint x: 502, startPoint y: 367, endPoint x: 549, endPoint y: 378, distance: 48.2
click at [549, 378] on div "If you are a sole proprietor operating under your name, you do not need to comp…" at bounding box center [639, 373] width 380 height 64
copy div "If your business is an LLC, upload your Executed Operating Agreement and Articl…"
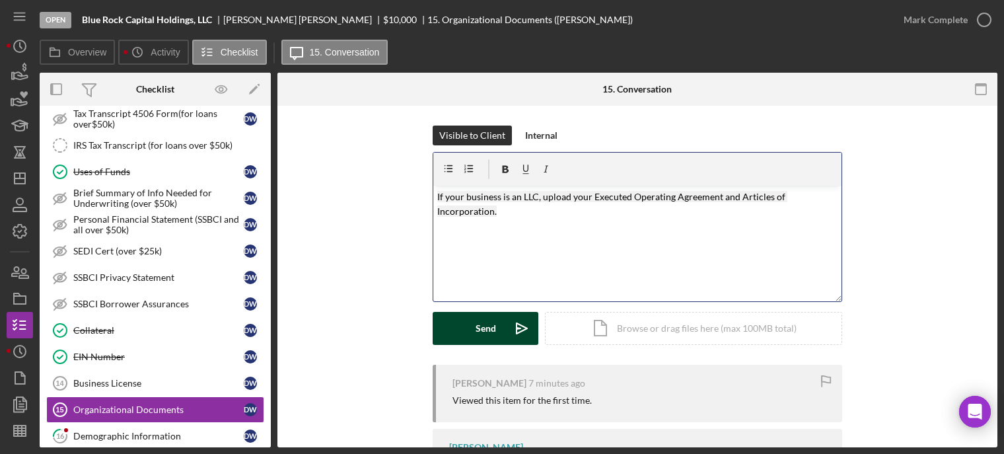
click at [470, 324] on button "Send Icon/icon-invite-send" at bounding box center [486, 328] width 106 height 33
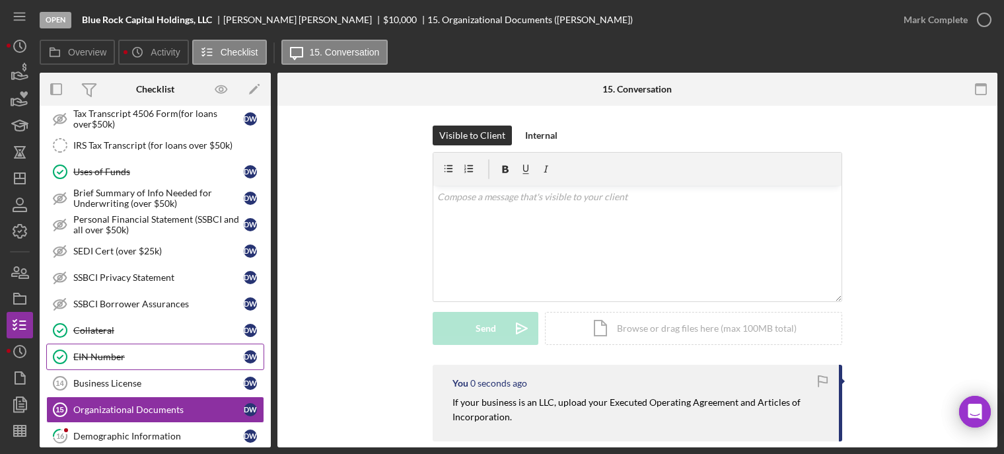
scroll to position [782, 0]
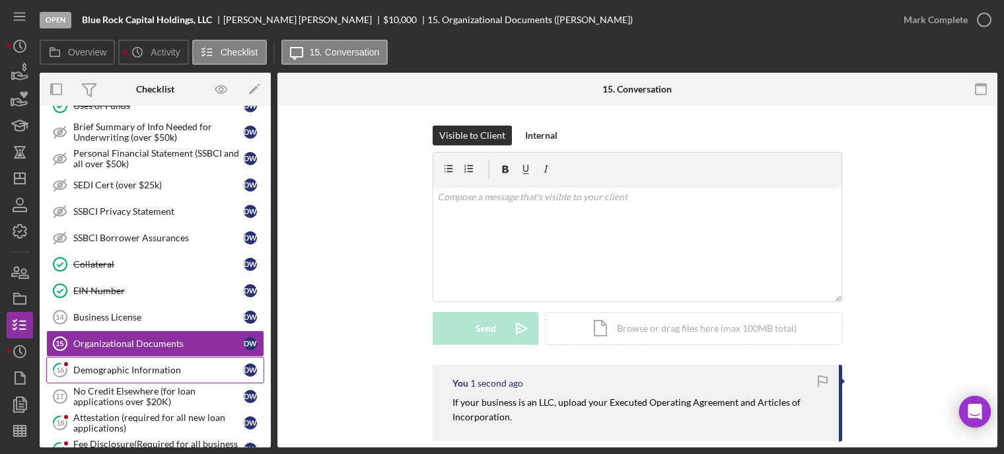
click at [122, 365] on div "Demographic Information" at bounding box center [158, 370] width 170 height 11
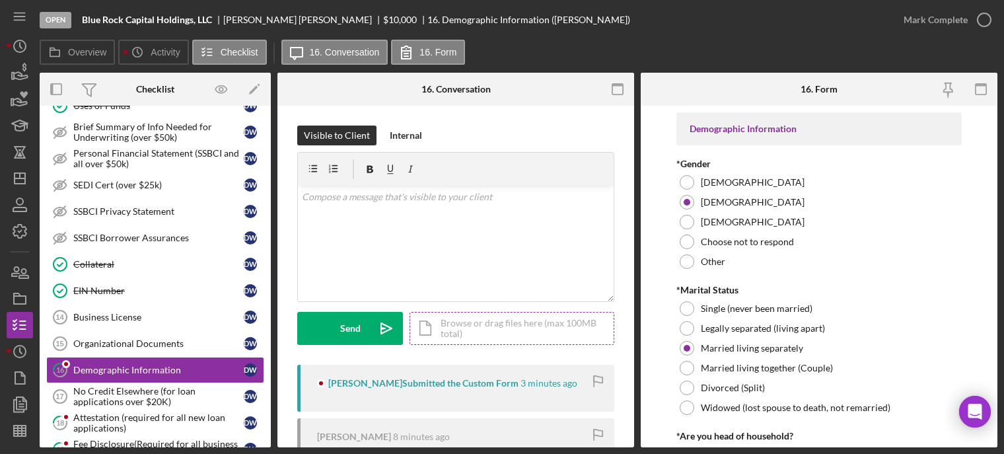
scroll to position [132, 0]
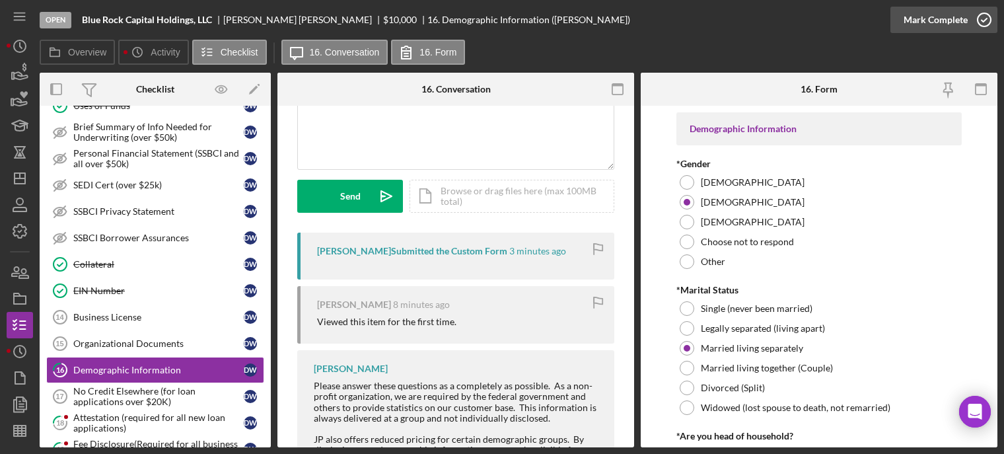
click at [985, 20] on icon "button" at bounding box center [984, 19] width 33 height 33
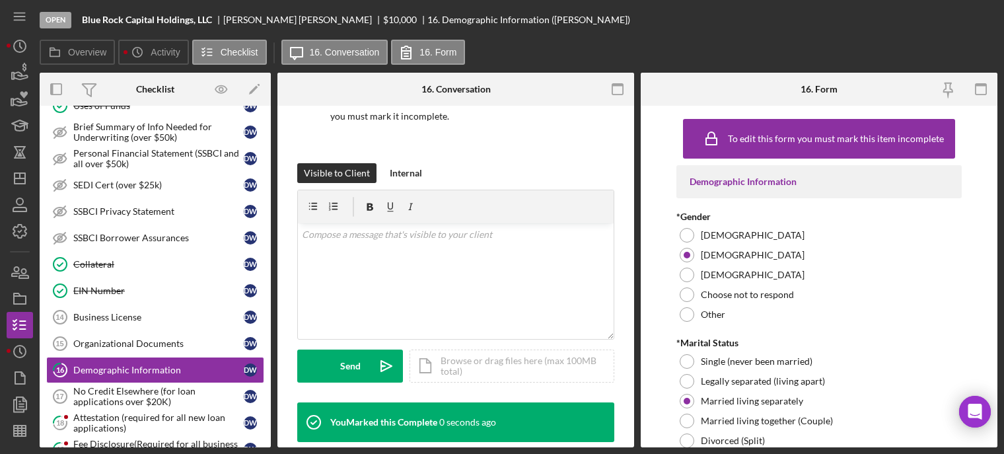
scroll to position [328, 0]
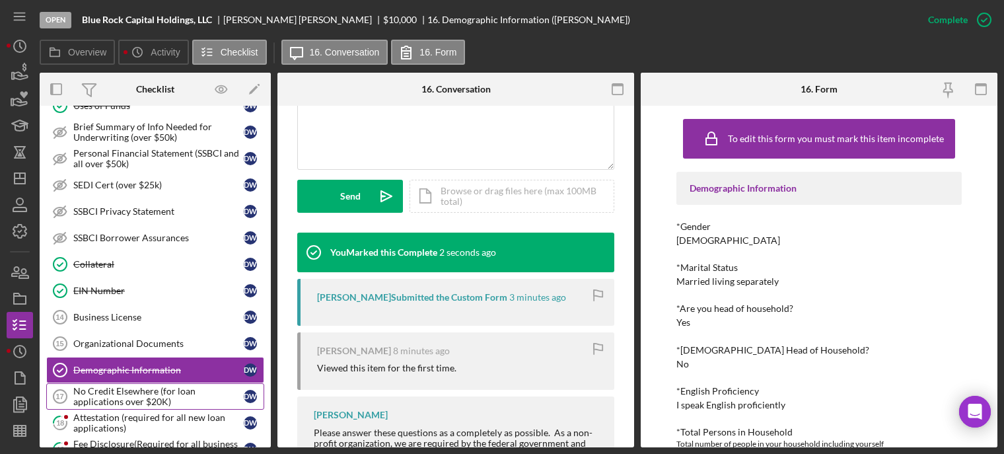
click at [139, 395] on div "No Credit Elsewhere (for loan applications over $20K)" at bounding box center [158, 396] width 170 height 21
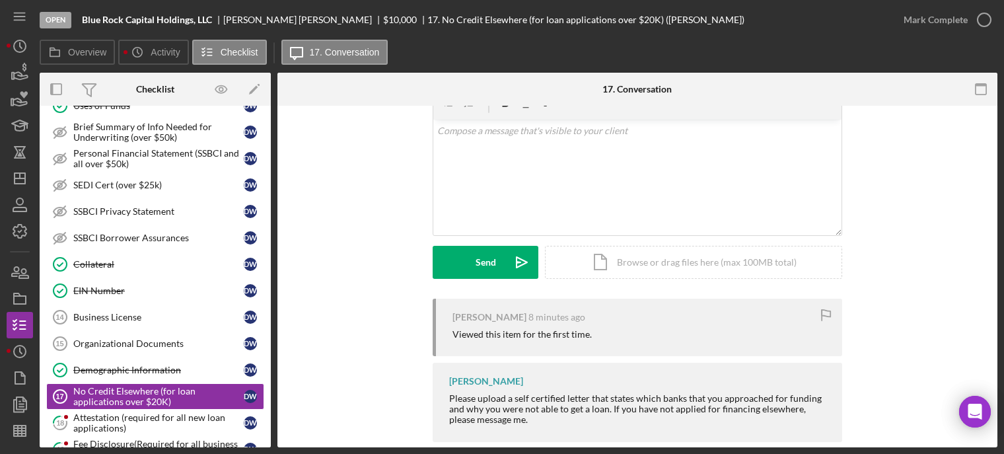
scroll to position [86, 0]
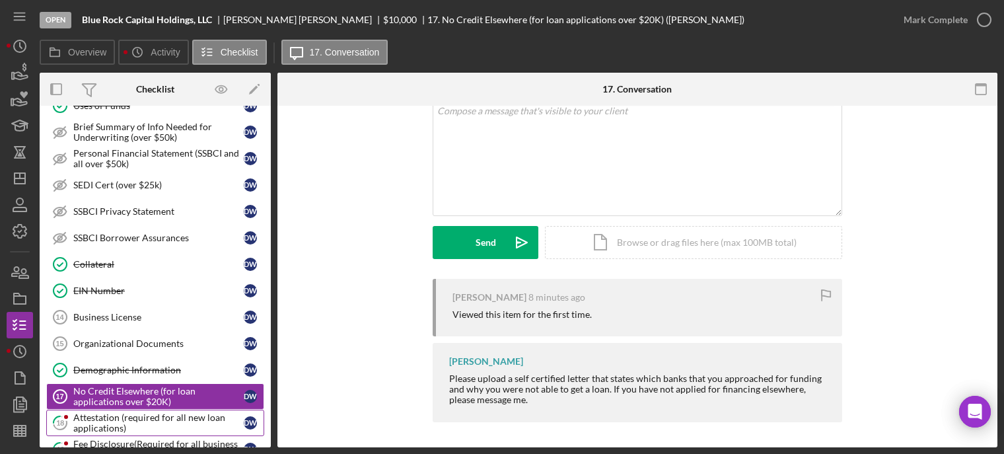
click at [122, 419] on div "Attestation (required for all new loan applications)" at bounding box center [158, 422] width 170 height 21
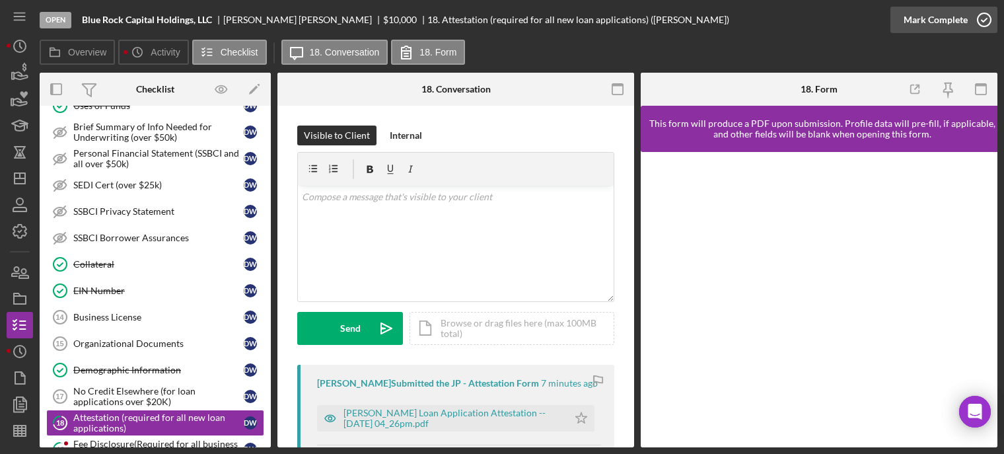
click at [982, 17] on icon "button" at bounding box center [984, 19] width 33 height 33
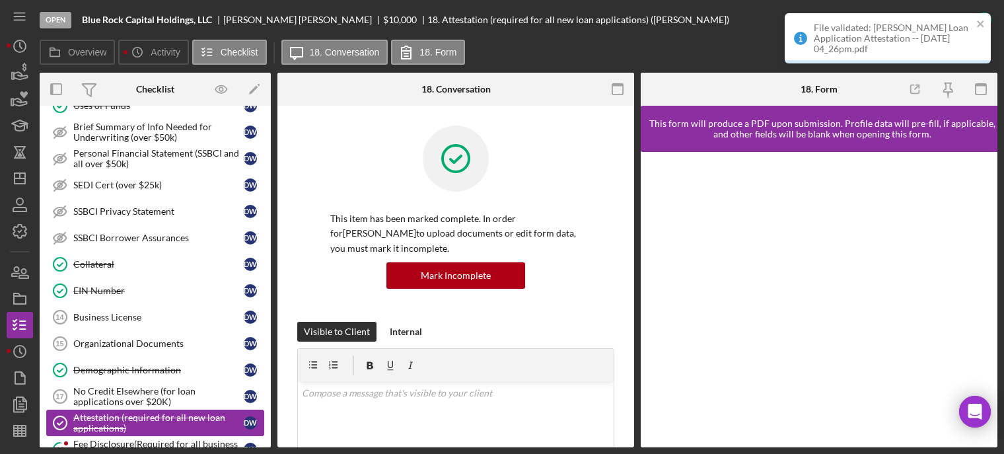
scroll to position [914, 0]
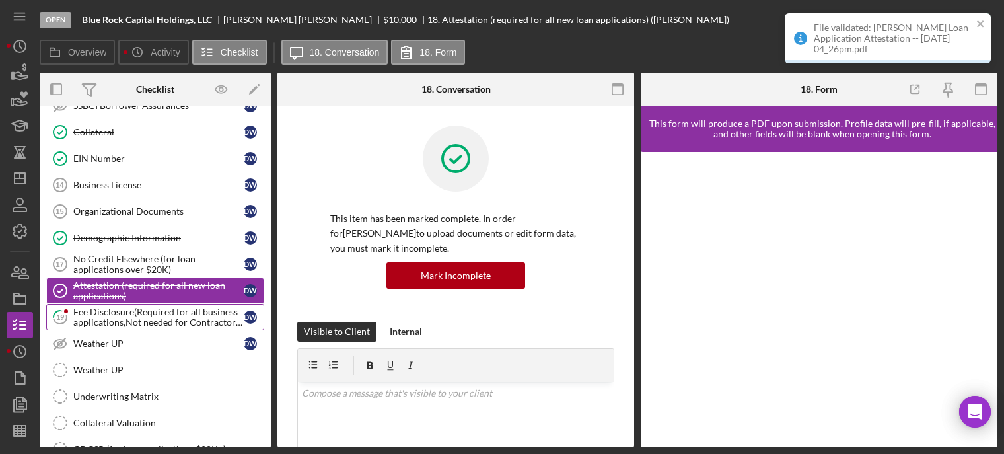
click at [102, 307] on div "Fee Disclosure(Required for all business applications,Not needed for Contractor…" at bounding box center [158, 317] width 170 height 21
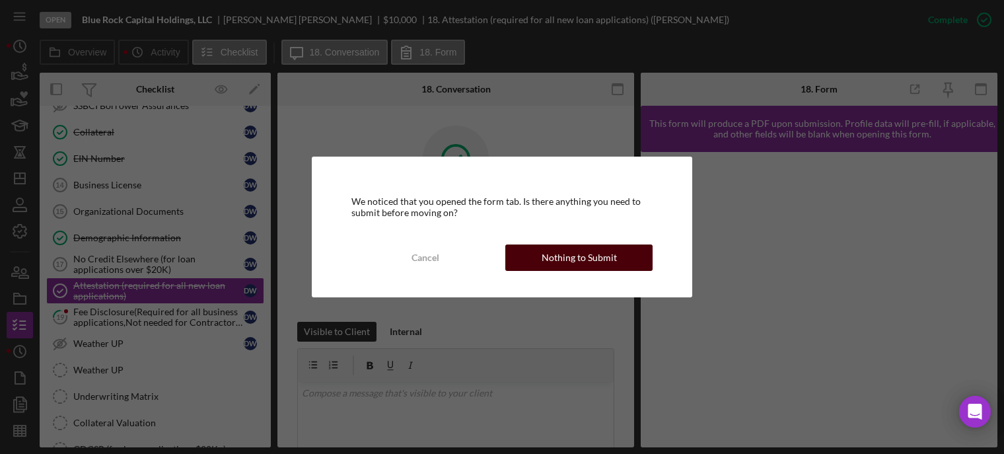
click at [591, 268] on div "Nothing to Submit" at bounding box center [579, 258] width 75 height 26
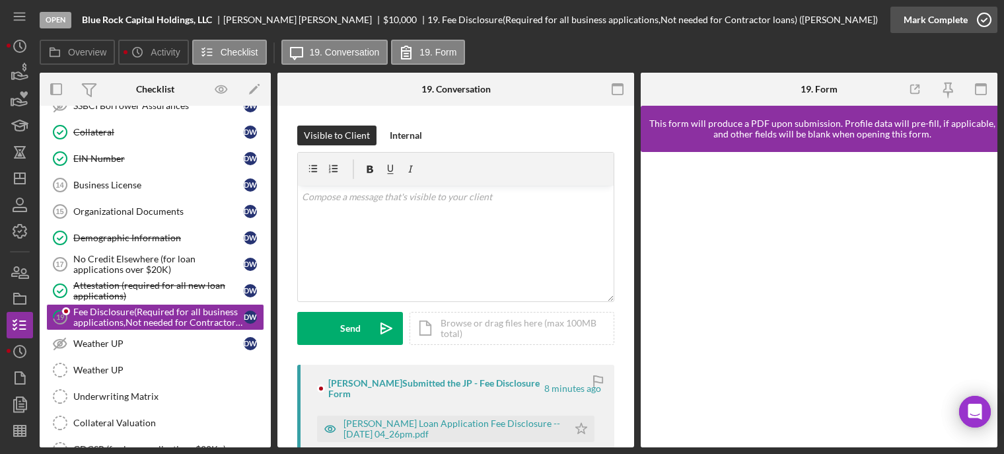
click at [984, 17] on icon "button" at bounding box center [984, 19] width 33 height 33
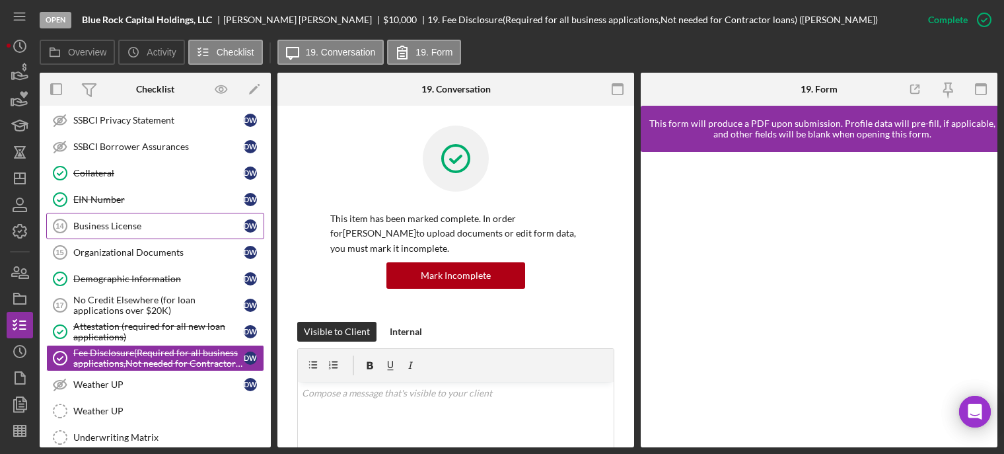
scroll to position [807, 0]
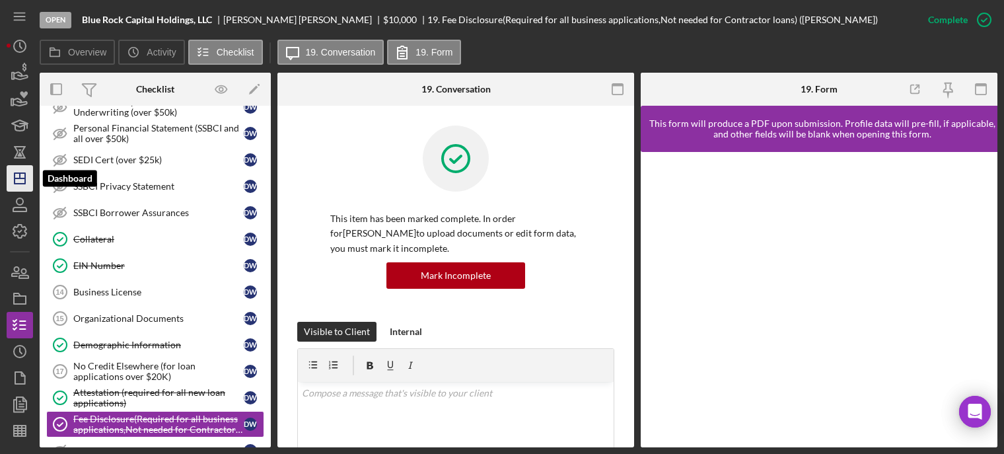
click at [15, 180] on icon "Icon/Dashboard" at bounding box center [19, 178] width 33 height 33
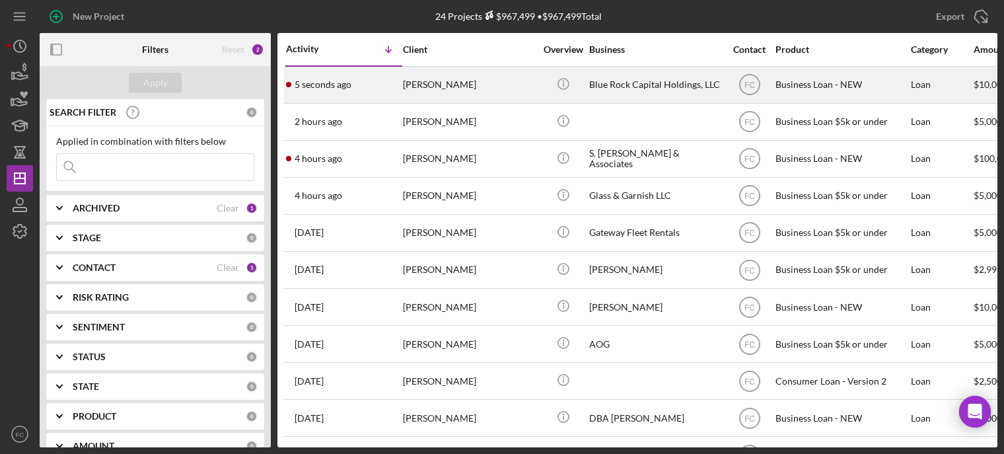
click at [370, 86] on div "5 seconds ago [PERSON_NAME]" at bounding box center [344, 84] width 116 height 35
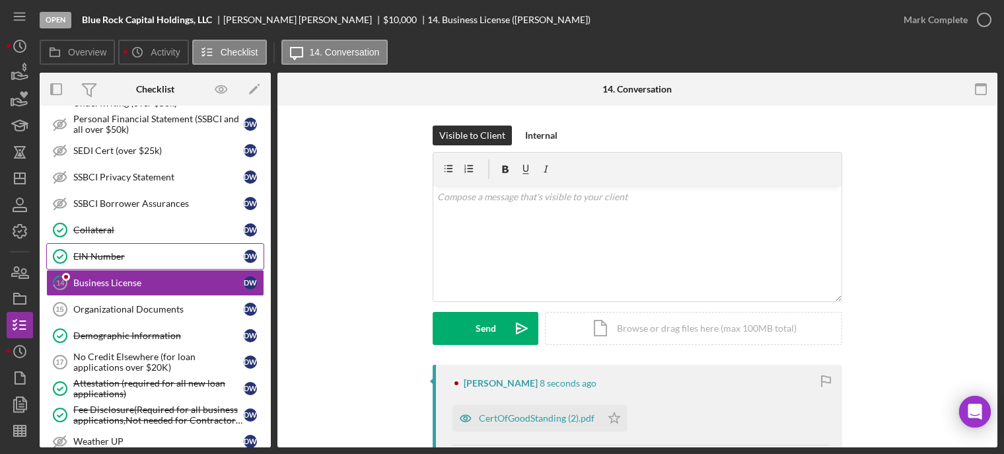
scroll to position [339, 0]
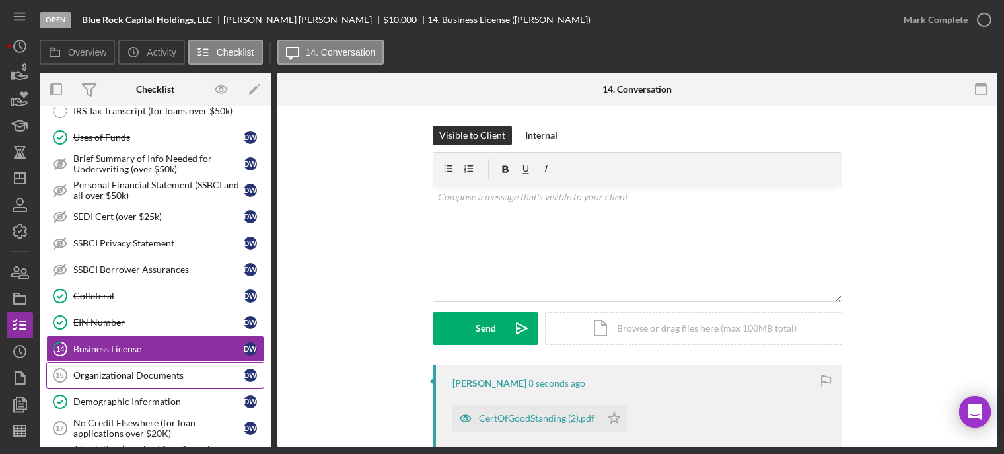
click at [95, 370] on div "Organizational Documents" at bounding box center [158, 375] width 170 height 11
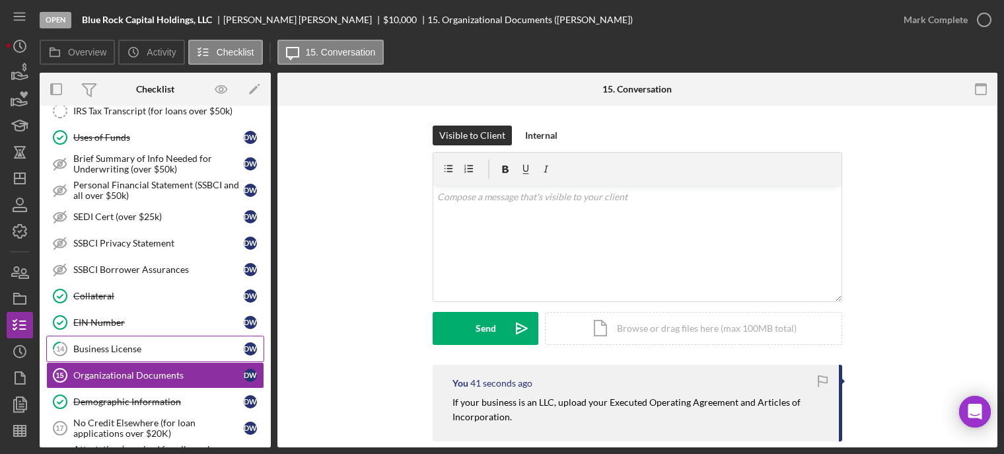
click at [102, 344] on div "Business License" at bounding box center [158, 349] width 170 height 11
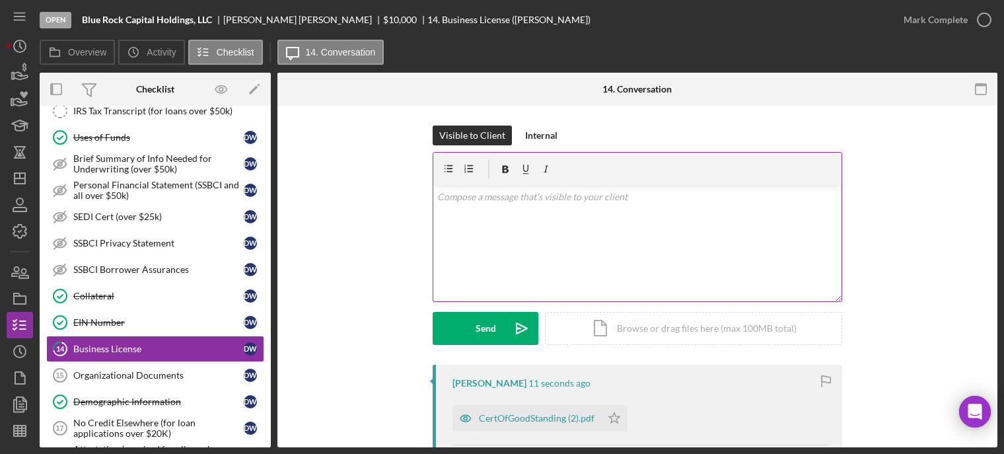
scroll to position [132, 0]
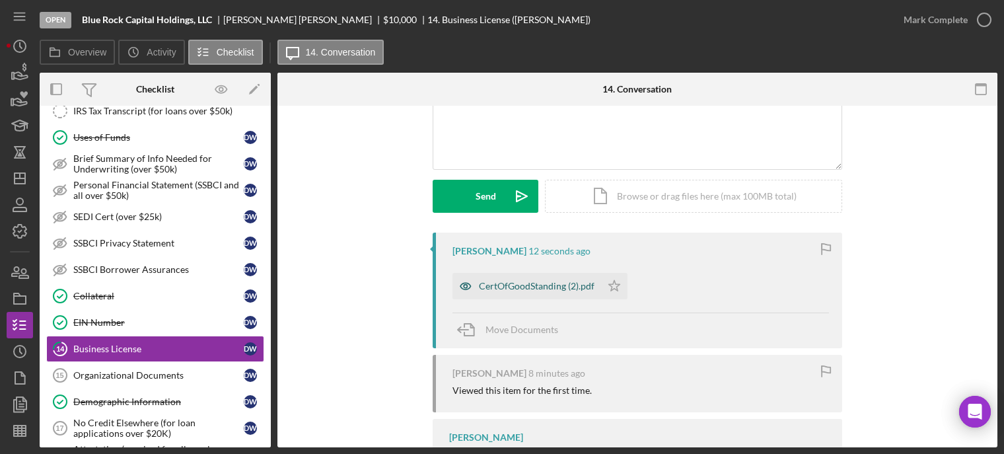
click at [512, 288] on div "CertOfGoodStanding (2).pdf" at bounding box center [537, 286] width 116 height 11
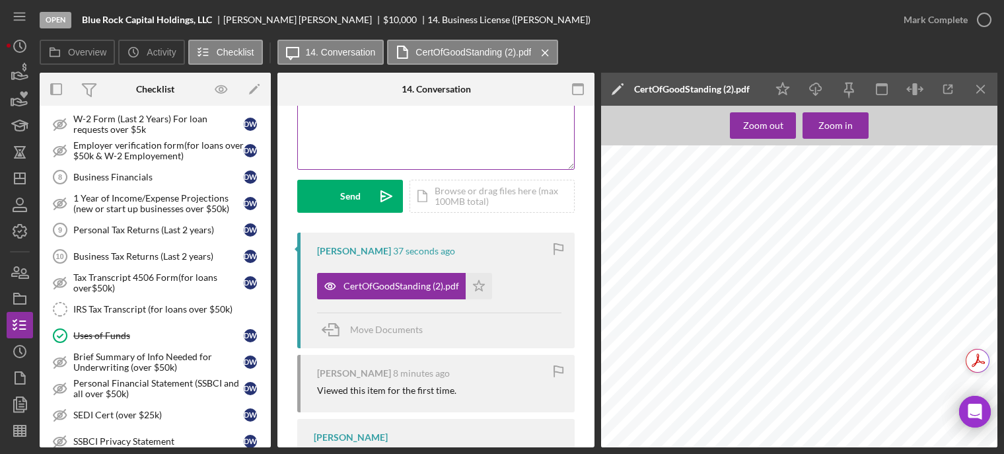
scroll to position [0, 0]
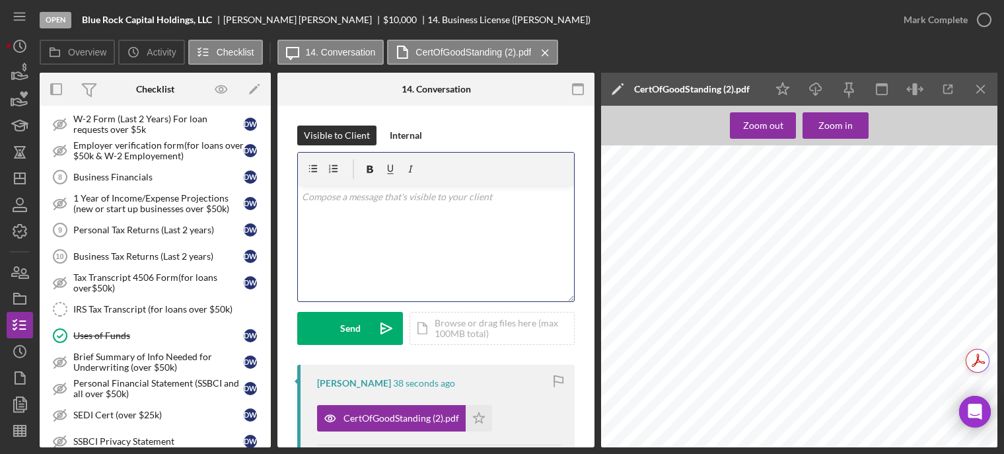
click at [383, 213] on div "v Color teal Color pink Remove color Add row above Add row below Add column bef…" at bounding box center [436, 244] width 276 height 116
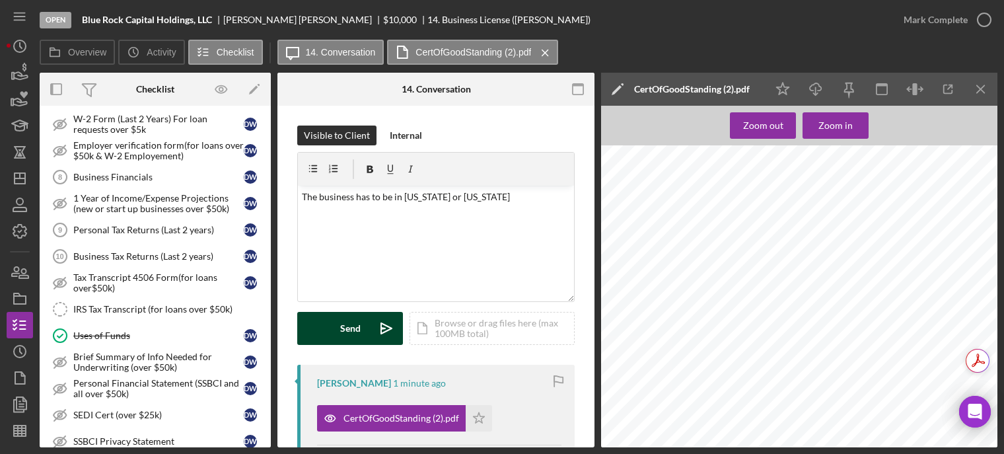
click at [349, 335] on div "Send" at bounding box center [350, 328] width 20 height 33
